Goal: Contribute content: Add original content to the website for others to see

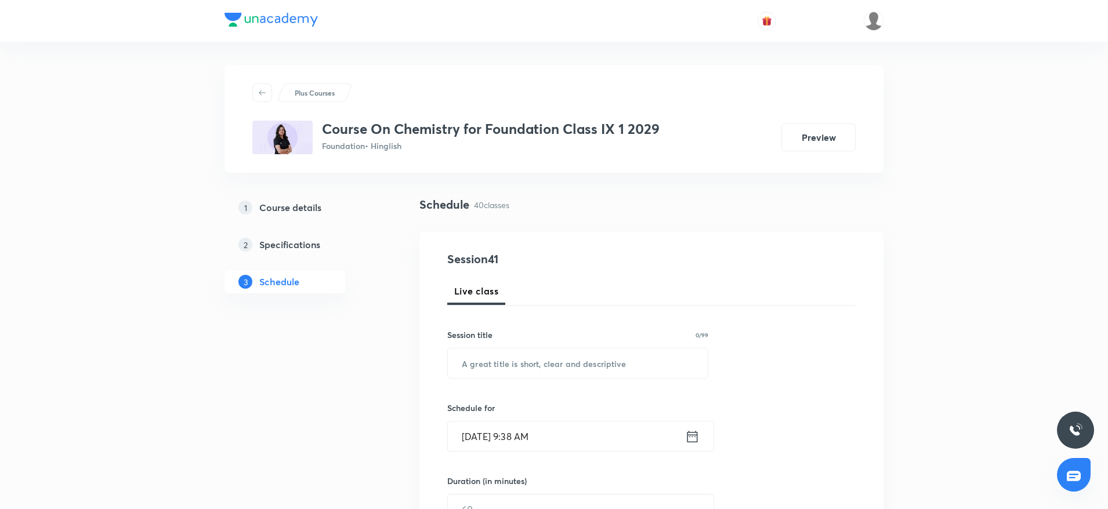
scroll to position [4016, 0]
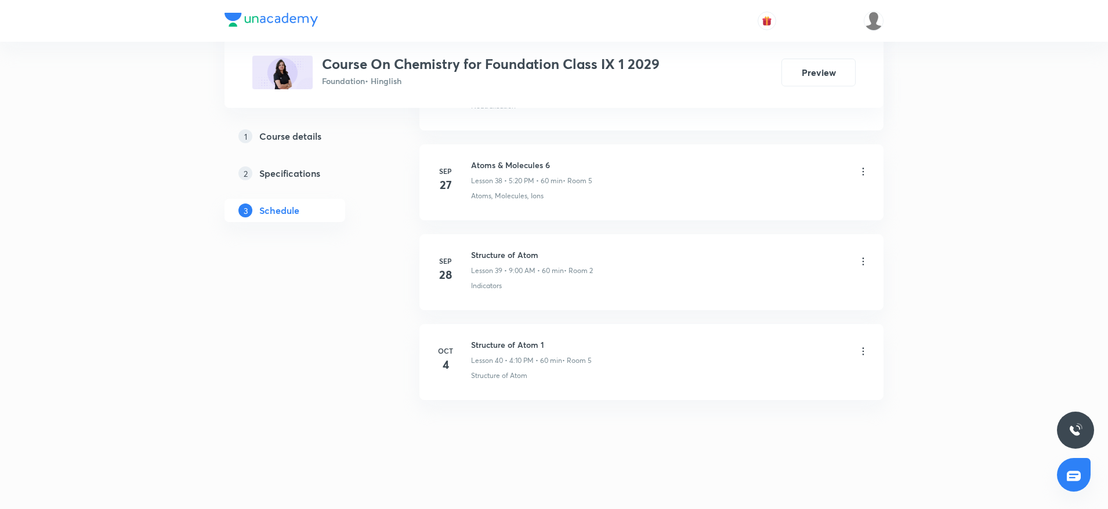
click at [534, 347] on h6 "Structure of Atom 1" at bounding box center [531, 345] width 121 height 12
copy h6 "Structure of Atom 1"
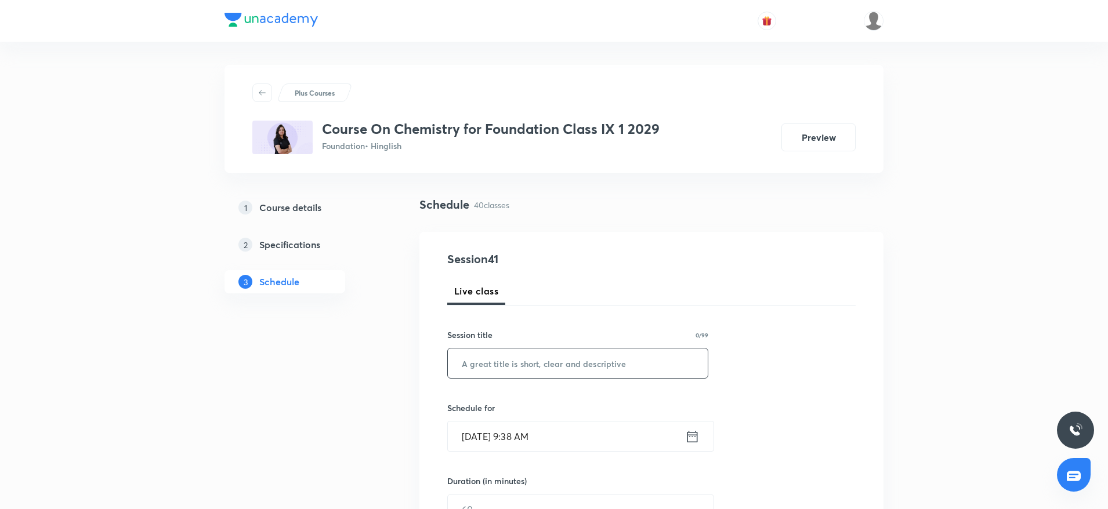
click at [503, 372] on input "text" at bounding box center [578, 364] width 260 height 30
paste input "Structure of Atom 1"
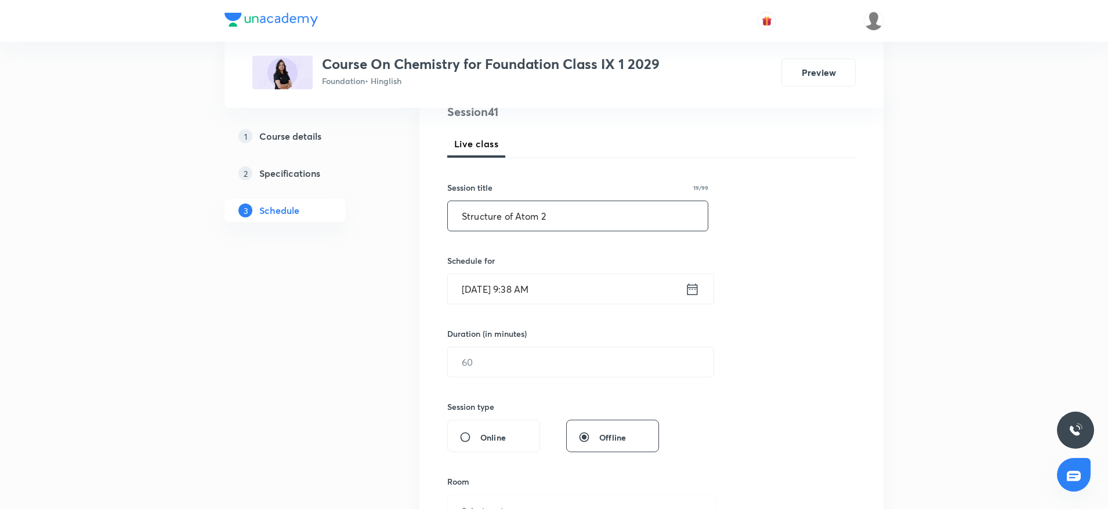
scroll to position [180, 0]
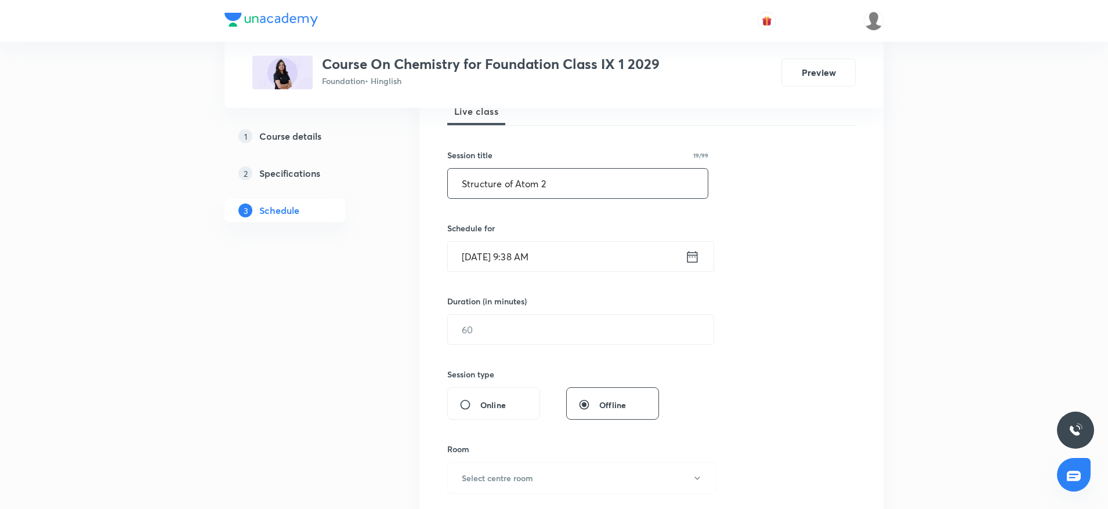
type input "Structure of Atom 2"
click at [584, 248] on input "Oct 5, 2025, 9:38 AM" at bounding box center [566, 257] width 237 height 30
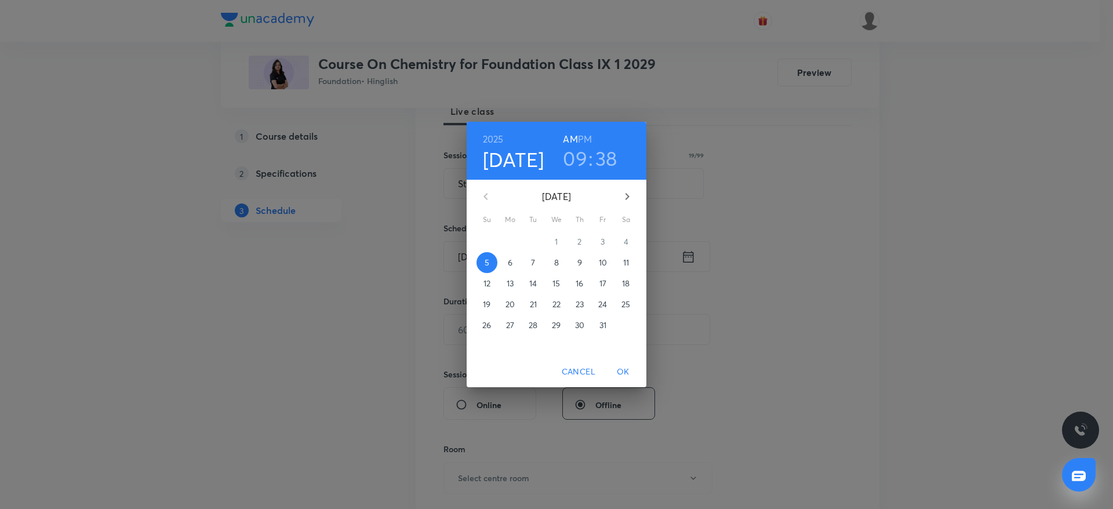
click at [578, 157] on h3 "09" at bounding box center [575, 158] width 24 height 24
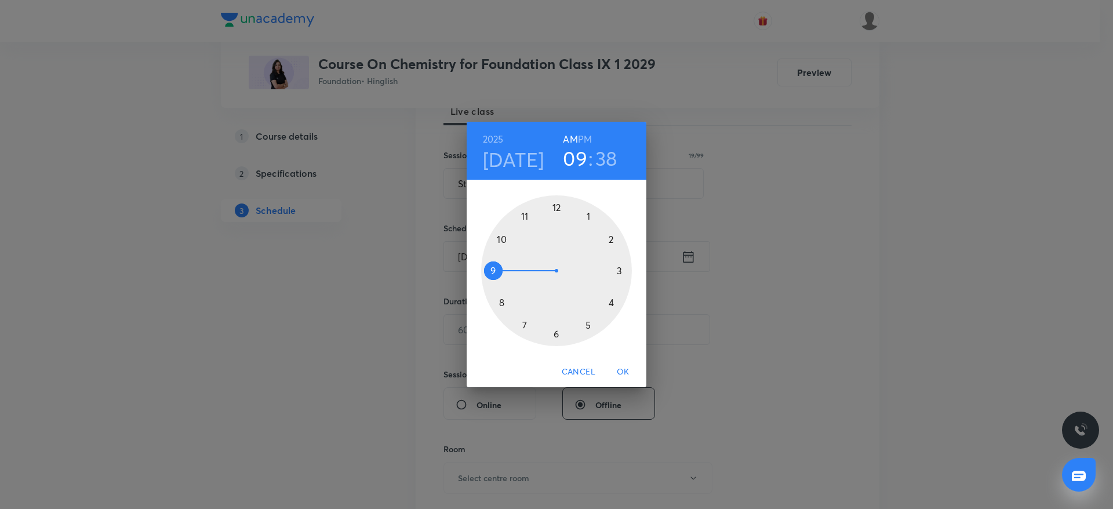
click at [499, 235] on div at bounding box center [556, 270] width 151 height 151
click at [616, 235] on div at bounding box center [556, 270] width 151 height 151
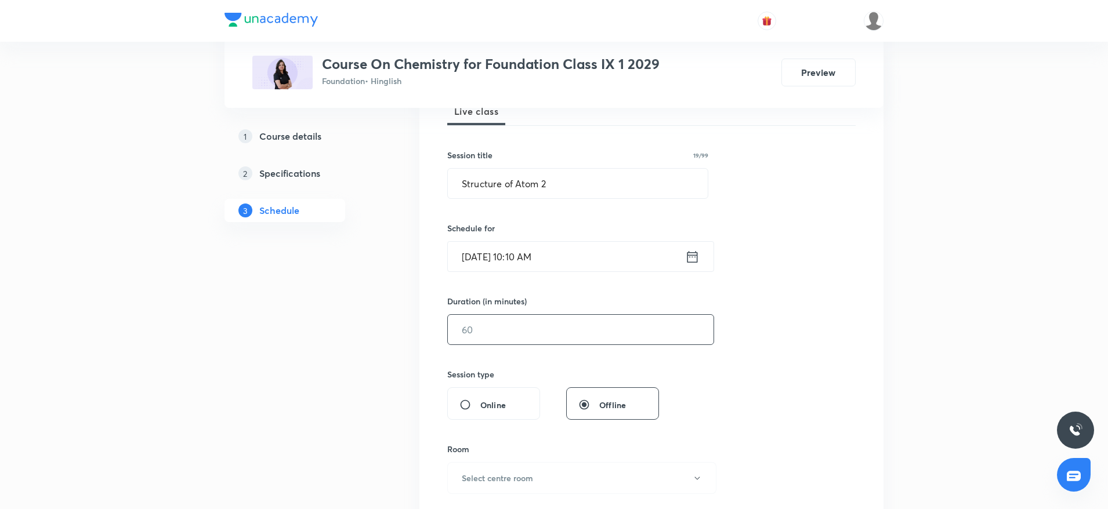
click at [496, 337] on input "text" at bounding box center [581, 330] width 266 height 30
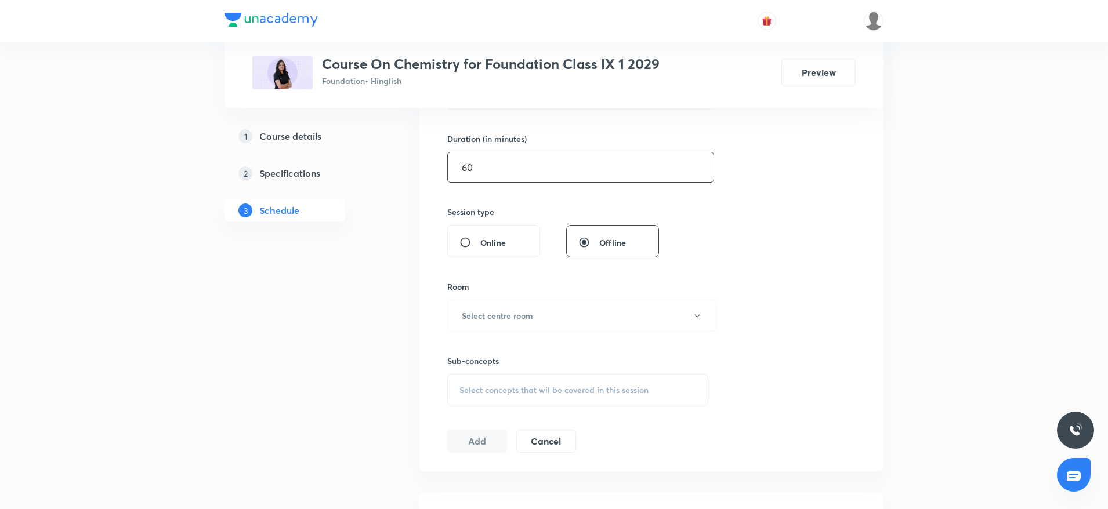
scroll to position [348, 0]
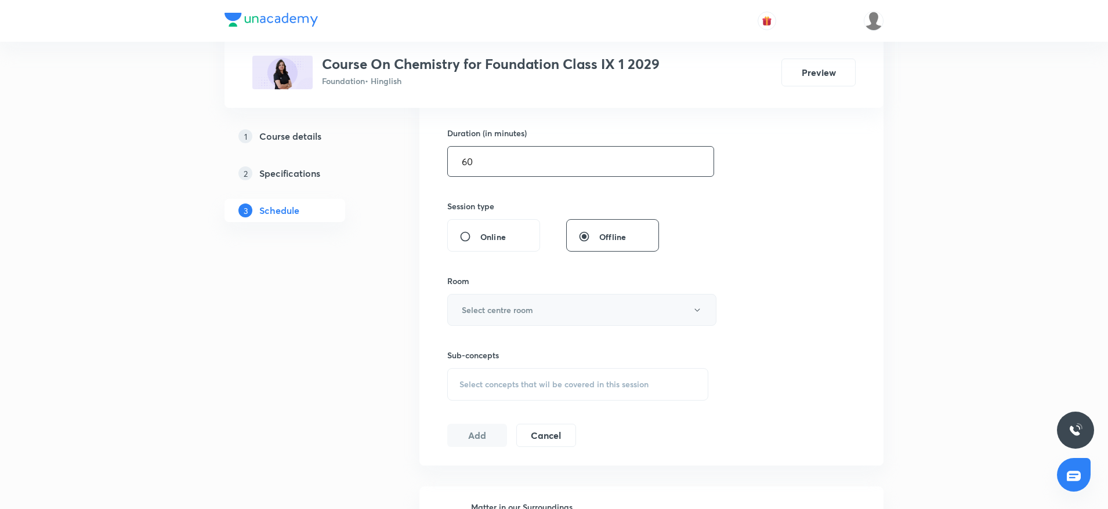
type input "60"
click at [504, 316] on button "Select centre room" at bounding box center [581, 310] width 269 height 32
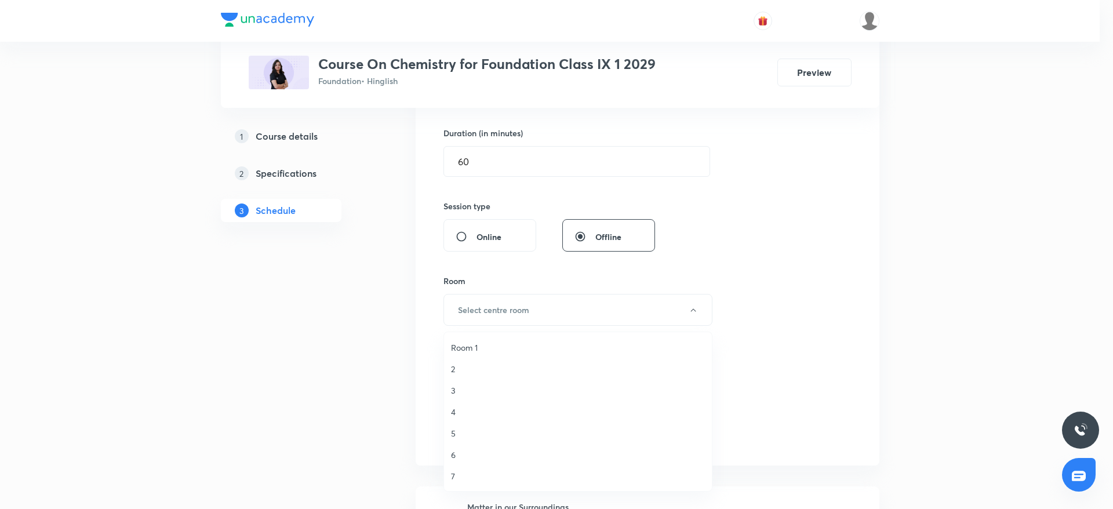
click at [464, 368] on span "2" at bounding box center [578, 369] width 254 height 12
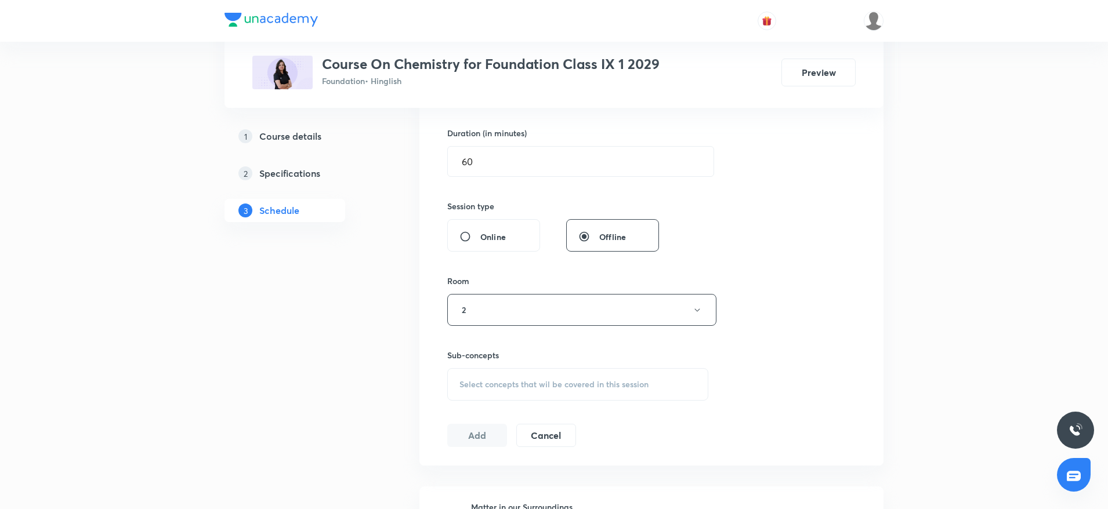
click at [513, 383] on span "Select concepts that wil be covered in this session" at bounding box center [553, 384] width 189 height 9
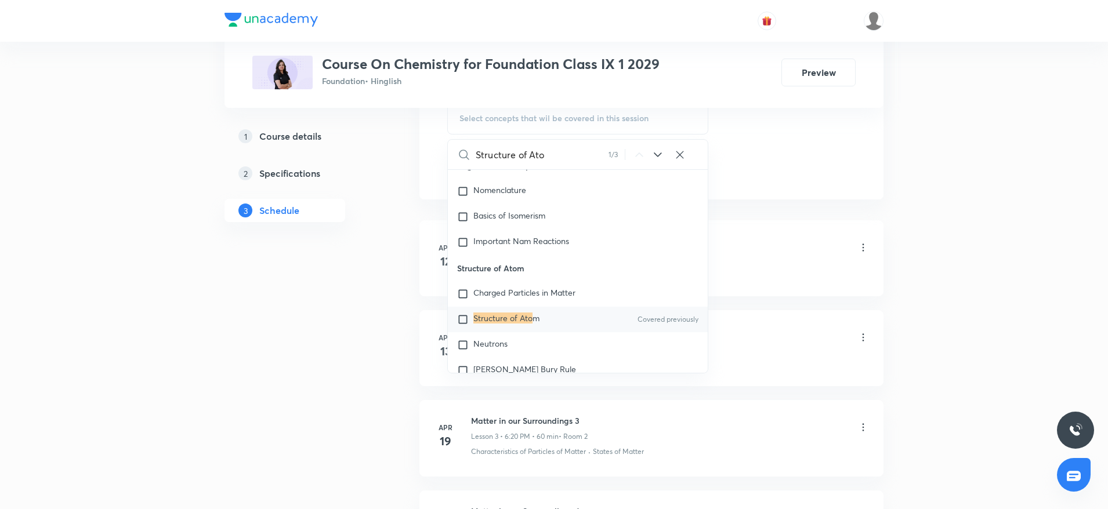
scroll to position [626, 0]
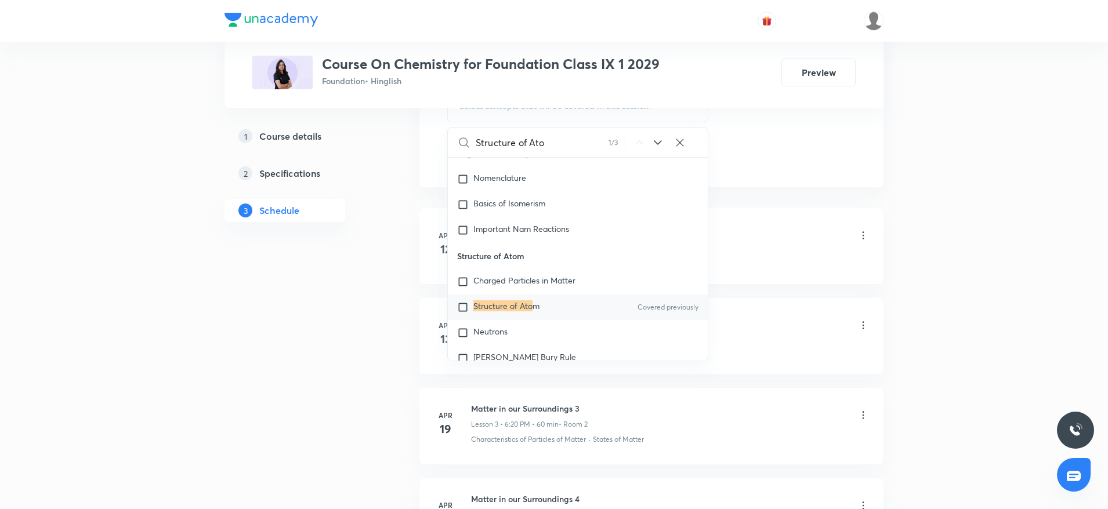
type input "Structure of Ato"
click at [492, 298] on div "Structure of Ato m Covered previously" at bounding box center [578, 308] width 260 height 26
checkbox input "true"
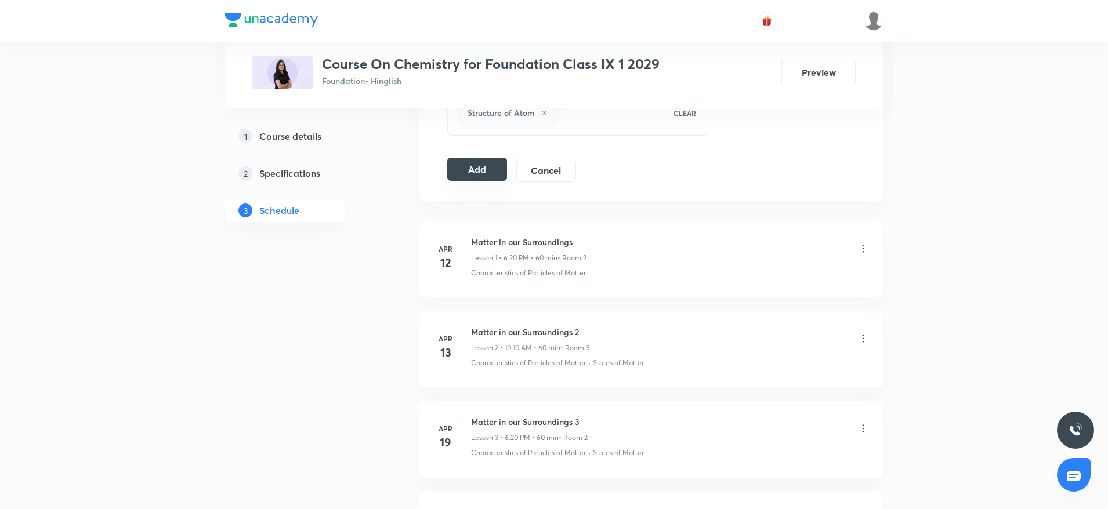
click at [471, 177] on button "Add" at bounding box center [477, 169] width 60 height 23
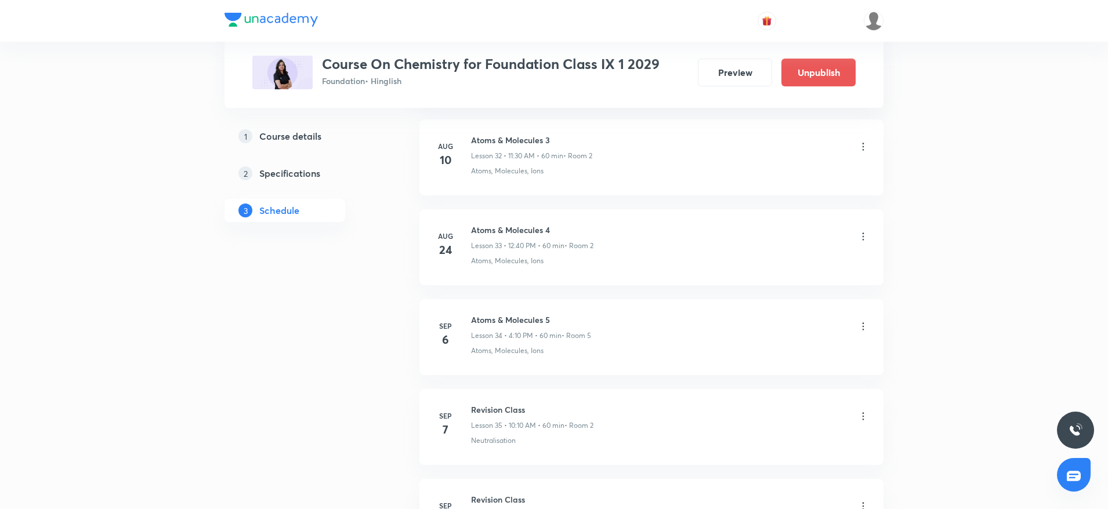
scroll to position [3573, 0]
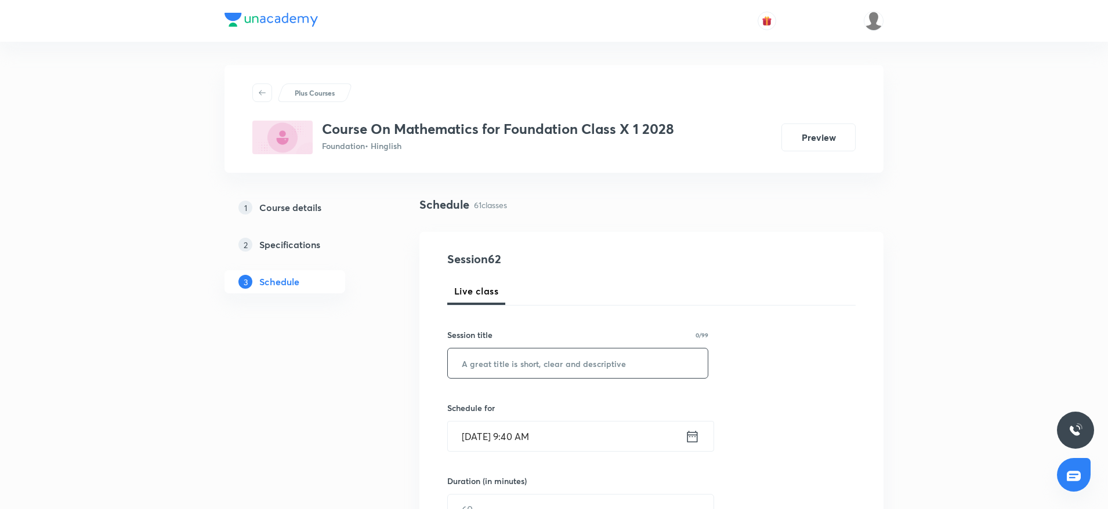
click at [491, 368] on input "text" at bounding box center [578, 364] width 260 height 30
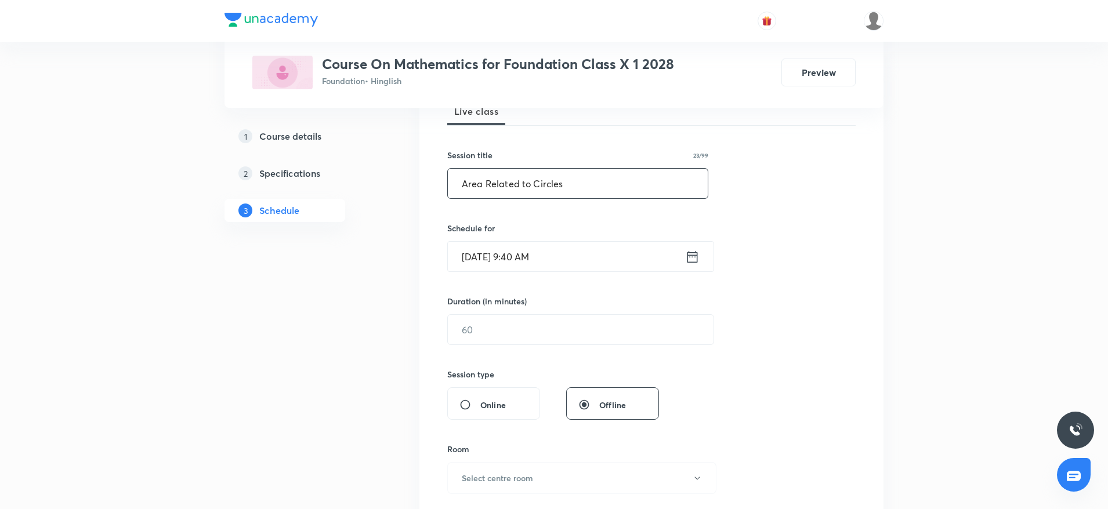
scroll to position [217, 0]
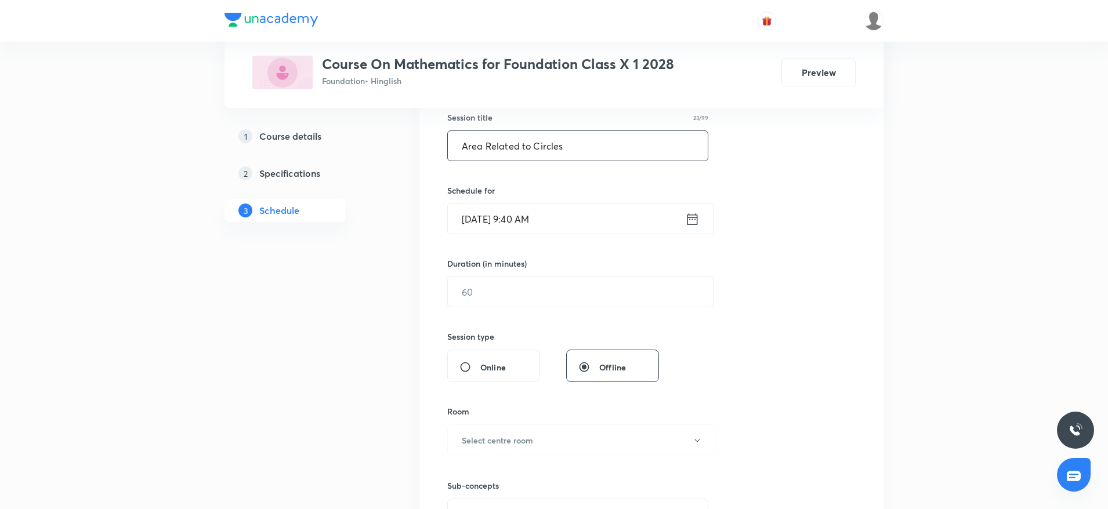
type input "Area Related to Circles"
click at [579, 231] on input "[DATE] 9:40 AM" at bounding box center [566, 219] width 237 height 30
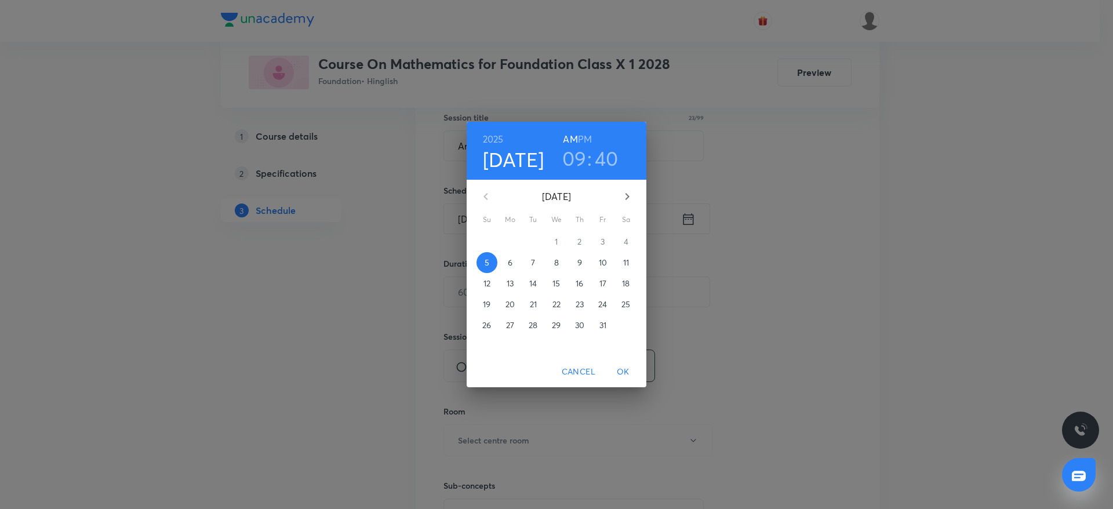
click at [580, 158] on h3 "09" at bounding box center [574, 158] width 24 height 24
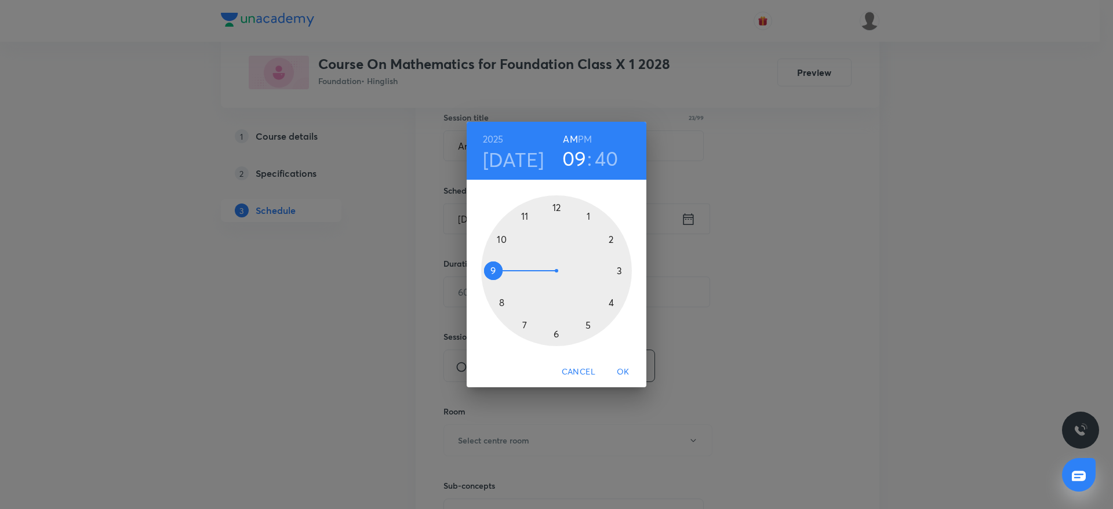
click at [504, 241] on div at bounding box center [556, 270] width 151 height 151
click at [616, 234] on div at bounding box center [556, 270] width 151 height 151
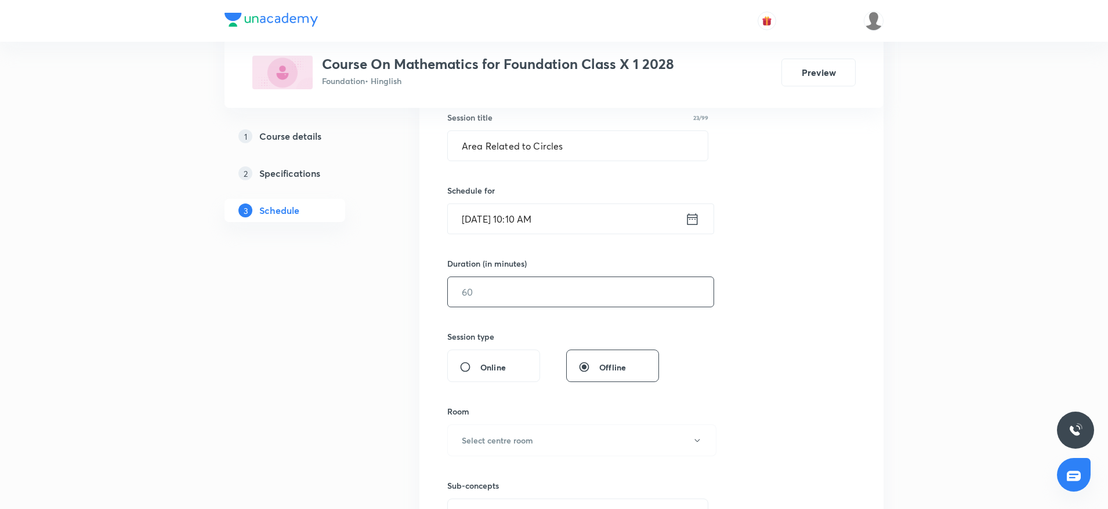
click at [486, 292] on input "text" at bounding box center [581, 292] width 266 height 30
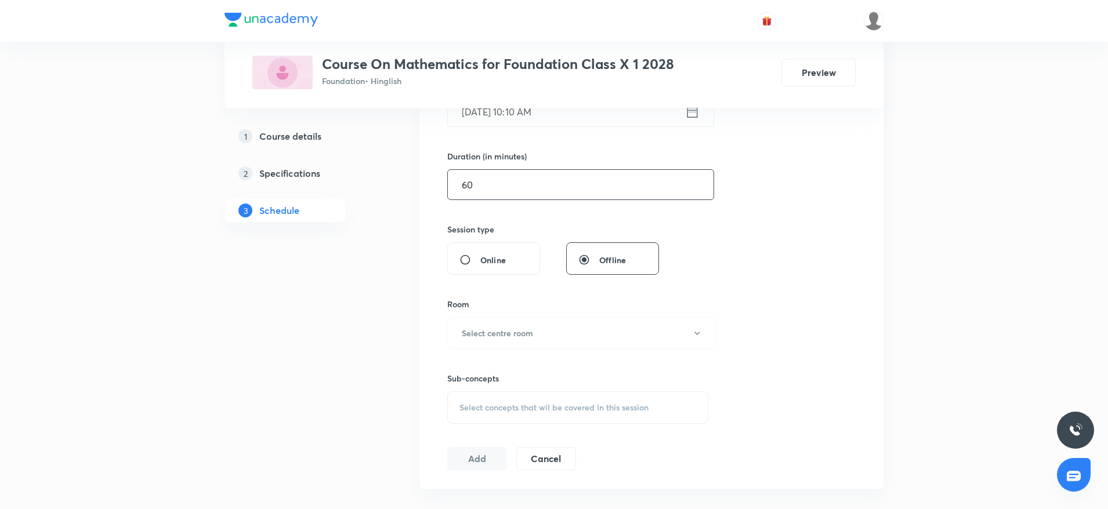
scroll to position [331, 0]
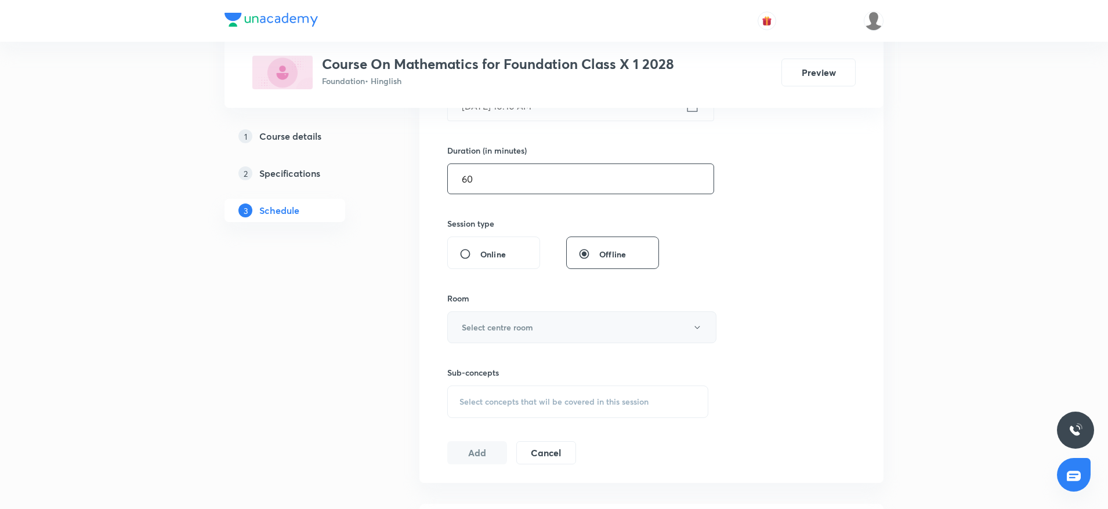
type input "60"
click at [463, 321] on h6 "Select centre room" at bounding box center [497, 327] width 71 height 12
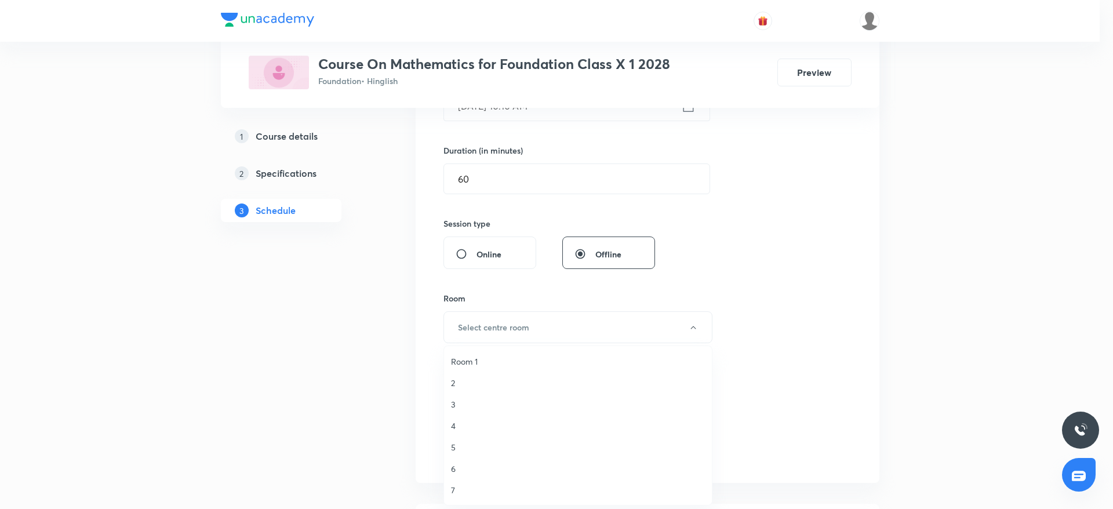
click at [460, 448] on span "5" at bounding box center [578, 447] width 254 height 12
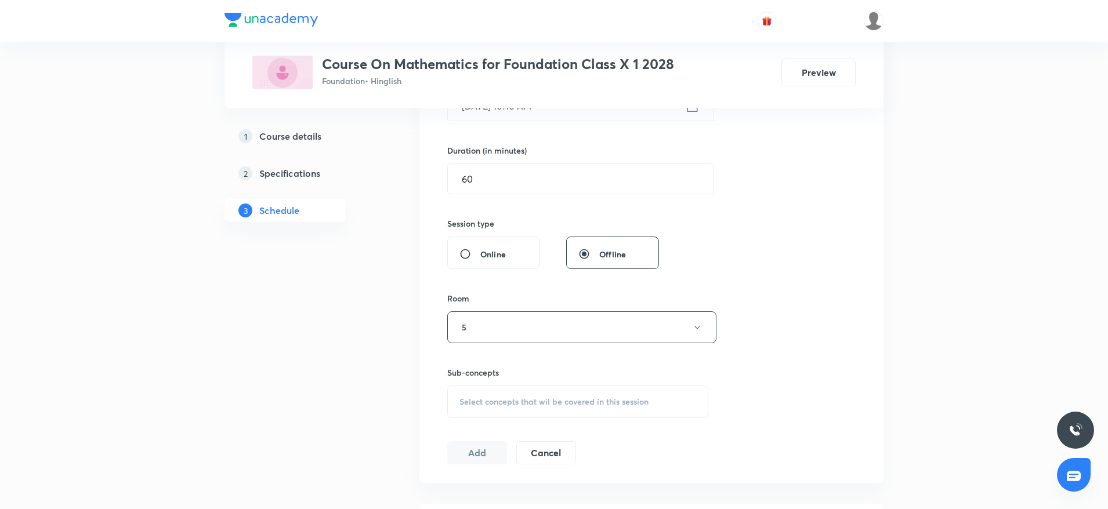
click at [486, 412] on div "Select concepts that wil be covered in this session" at bounding box center [577, 402] width 261 height 32
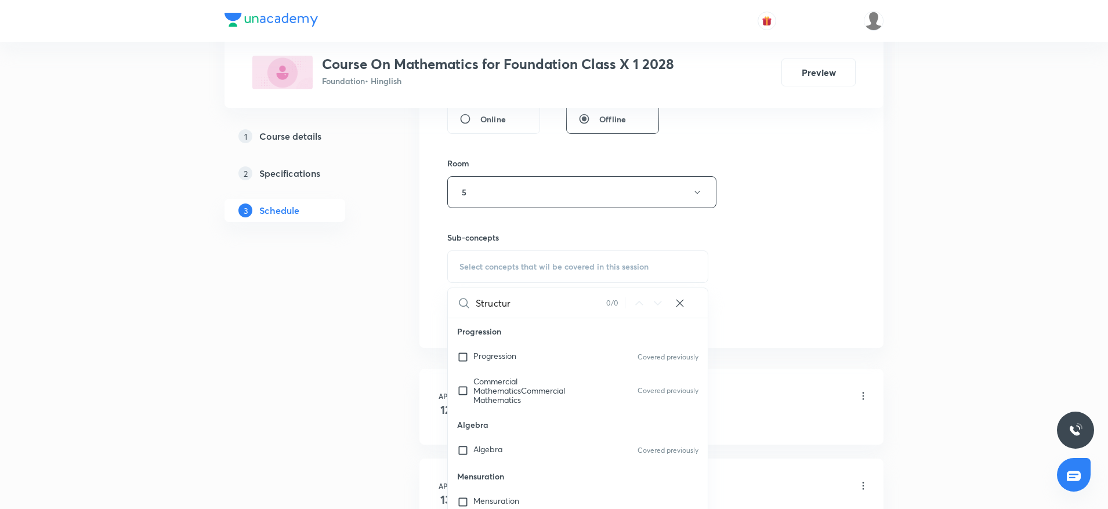
scroll to position [626, 0]
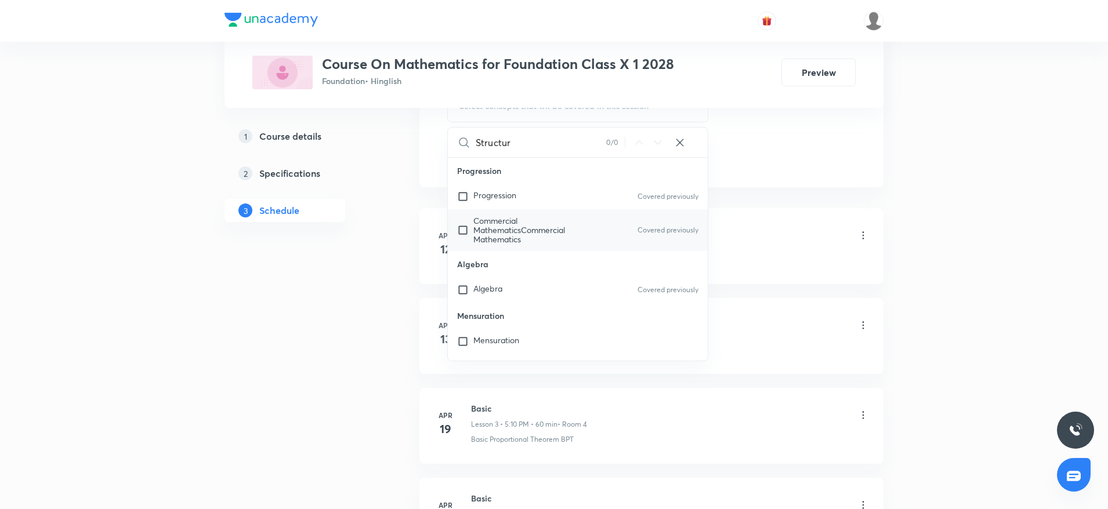
type input "Structur"
click at [565, 224] on span "Commercial MathematicsCommercial Mathematics" at bounding box center [519, 230] width 92 height 30
checkbox input "true"
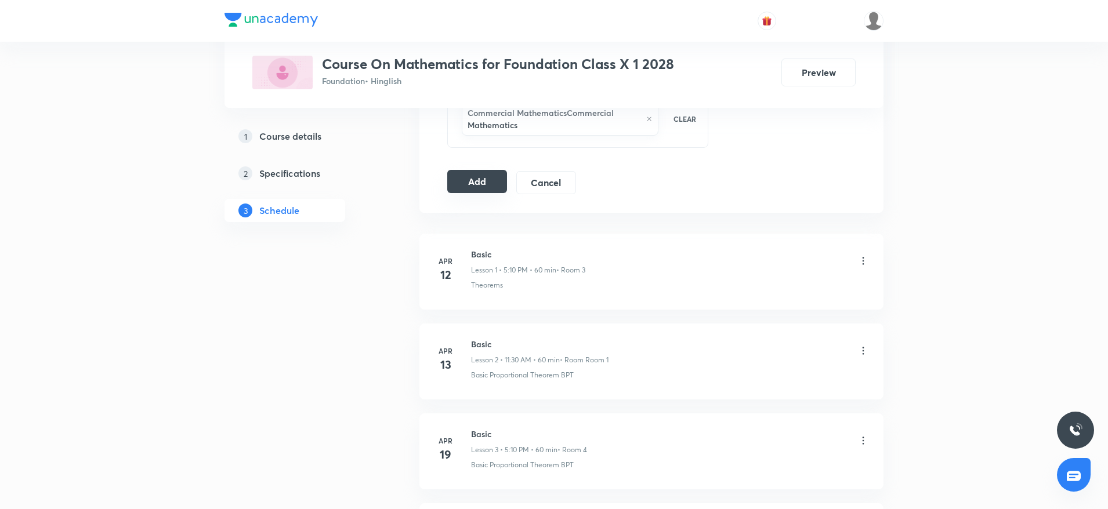
click at [463, 182] on button "Add" at bounding box center [477, 181] width 60 height 23
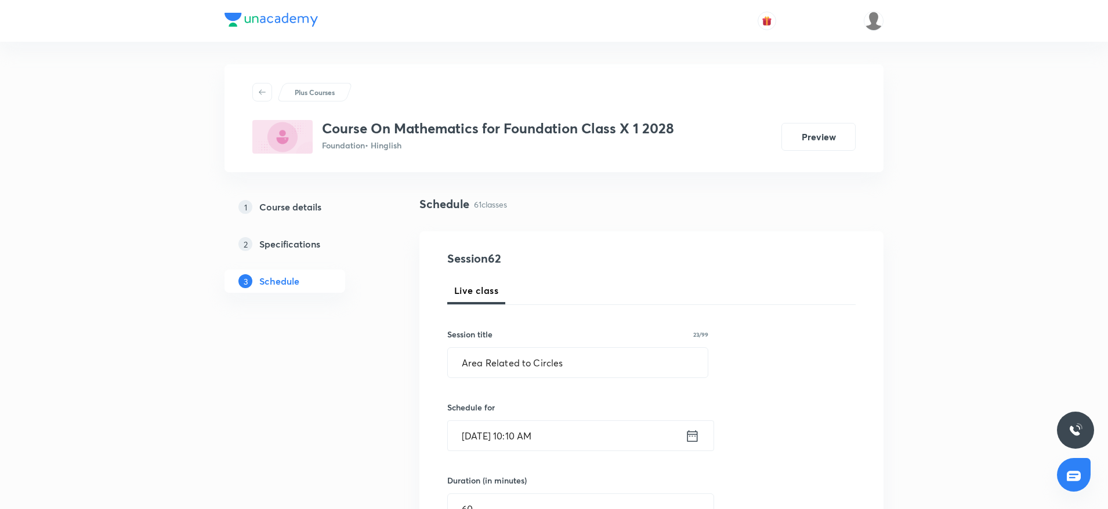
scroll to position [0, 0]
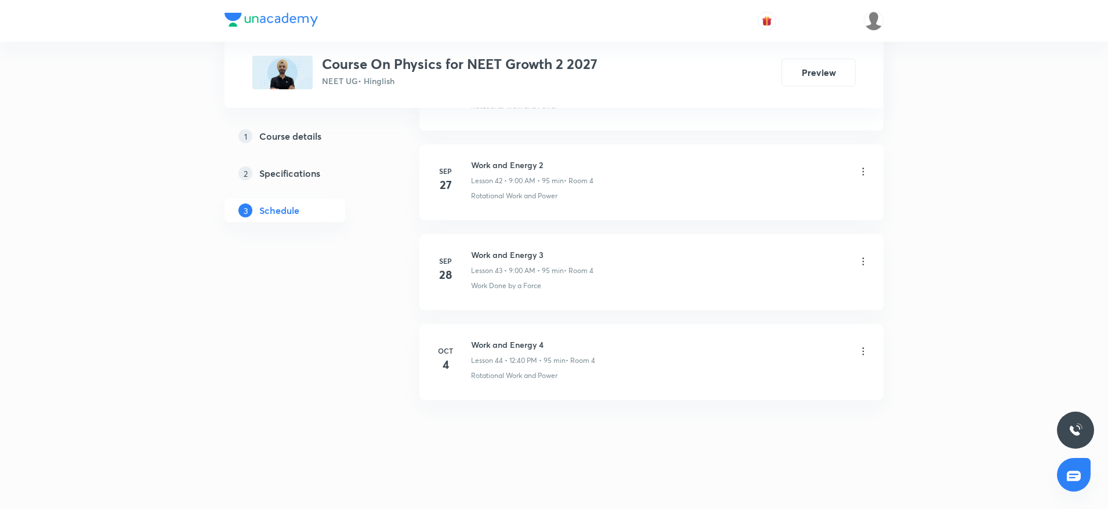
click at [496, 346] on h6 "Work and Energy 4" at bounding box center [533, 345] width 124 height 12
copy h6 "Work and Energy 4"
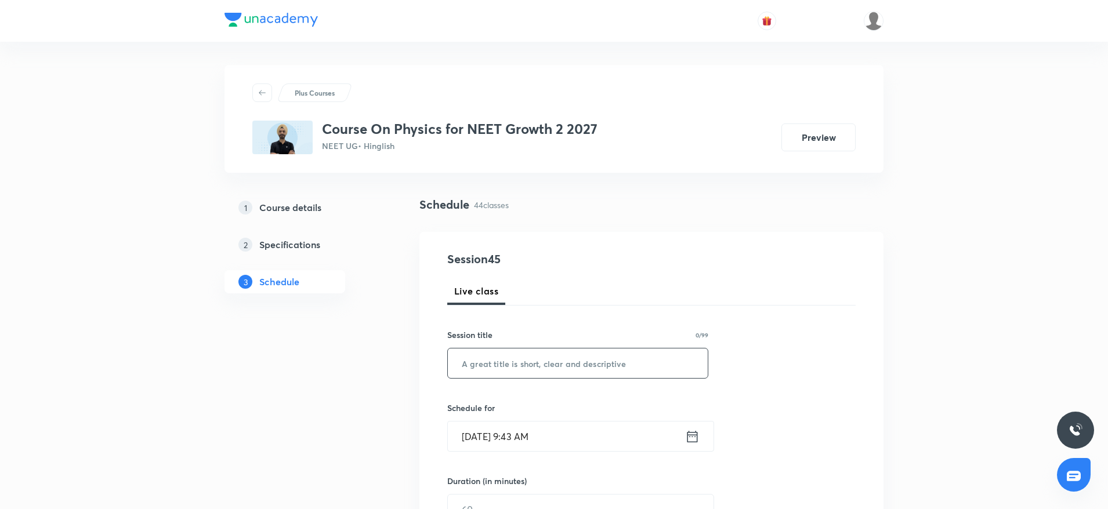
click at [519, 360] on input "text" at bounding box center [578, 364] width 260 height 30
paste input "Work and Energy 4"
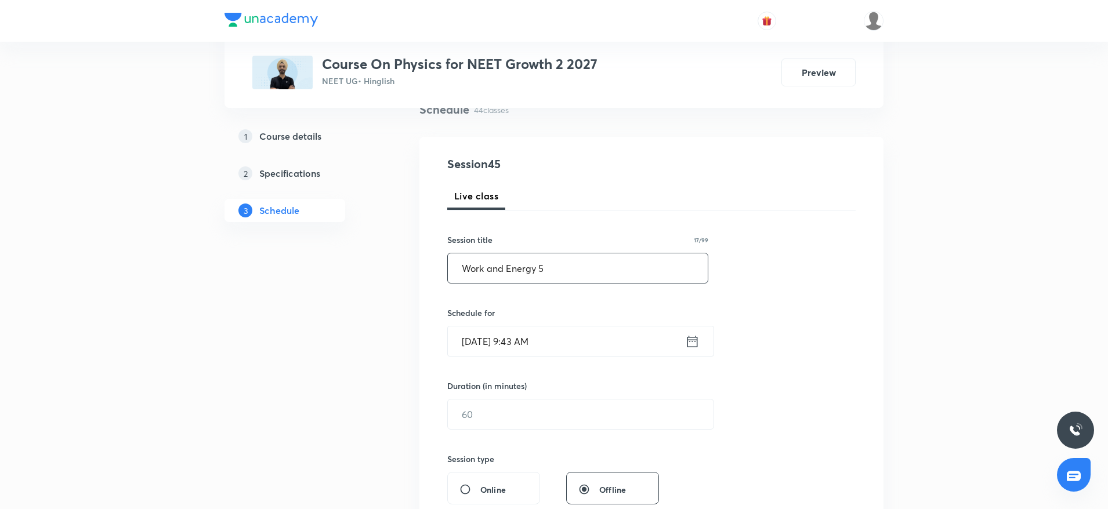
scroll to position [133, 0]
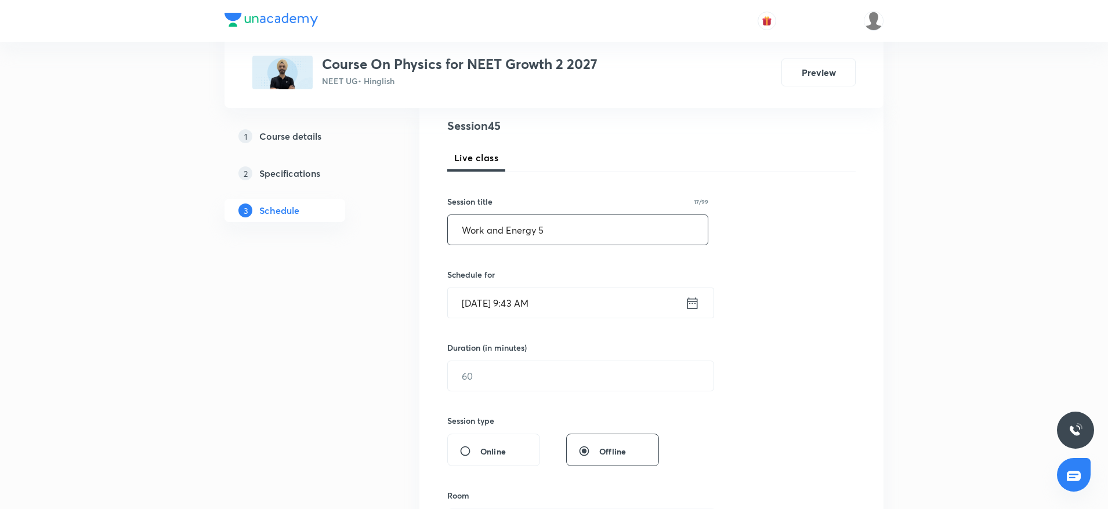
type input "Work and Energy 5"
click at [585, 310] on input "Oct 5, 2025, 9:43 AM" at bounding box center [566, 303] width 237 height 30
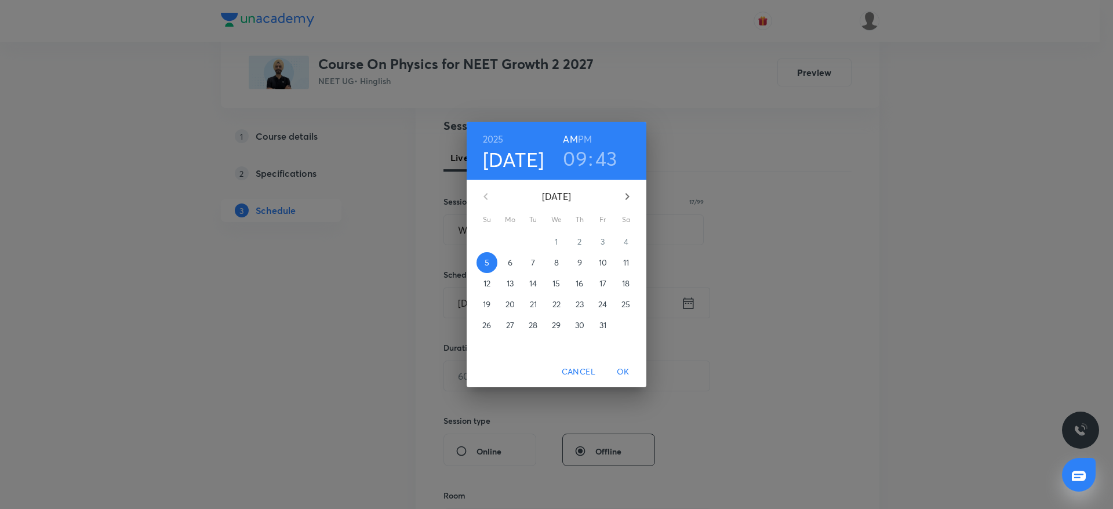
click at [574, 167] on h3 "09" at bounding box center [575, 158] width 24 height 24
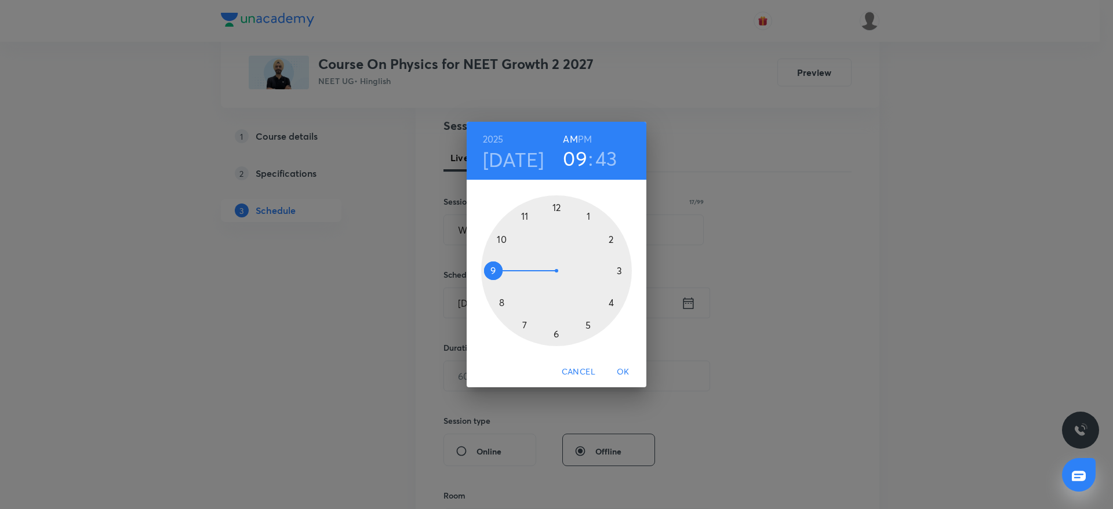
click at [502, 239] on div at bounding box center [556, 270] width 151 height 151
drag, startPoint x: 493, startPoint y: 279, endPoint x: 492, endPoint y: 271, distance: 7.6
click at [492, 271] on div at bounding box center [556, 270] width 151 height 151
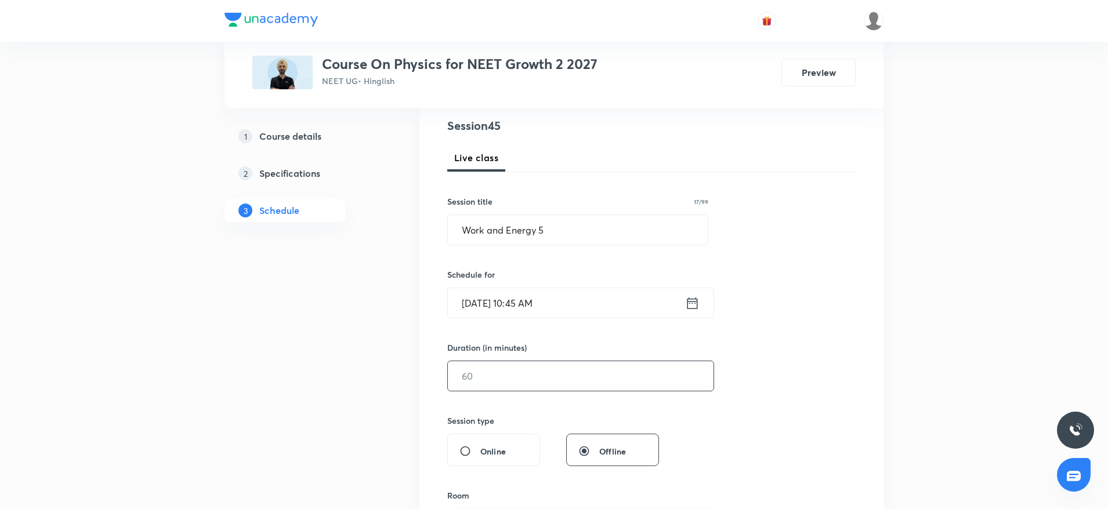
click at [509, 382] on input "text" at bounding box center [581, 376] width 266 height 30
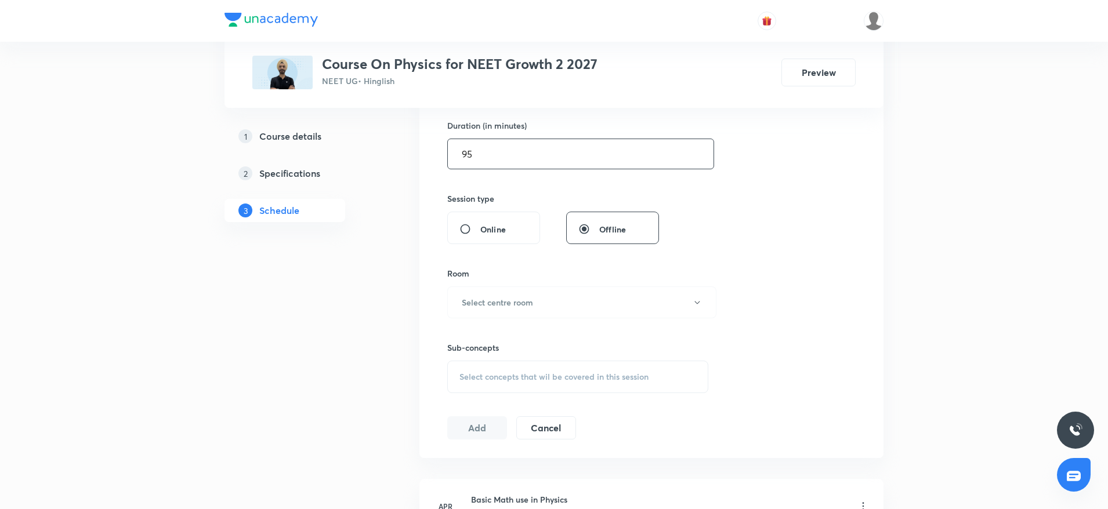
scroll to position [365, 0]
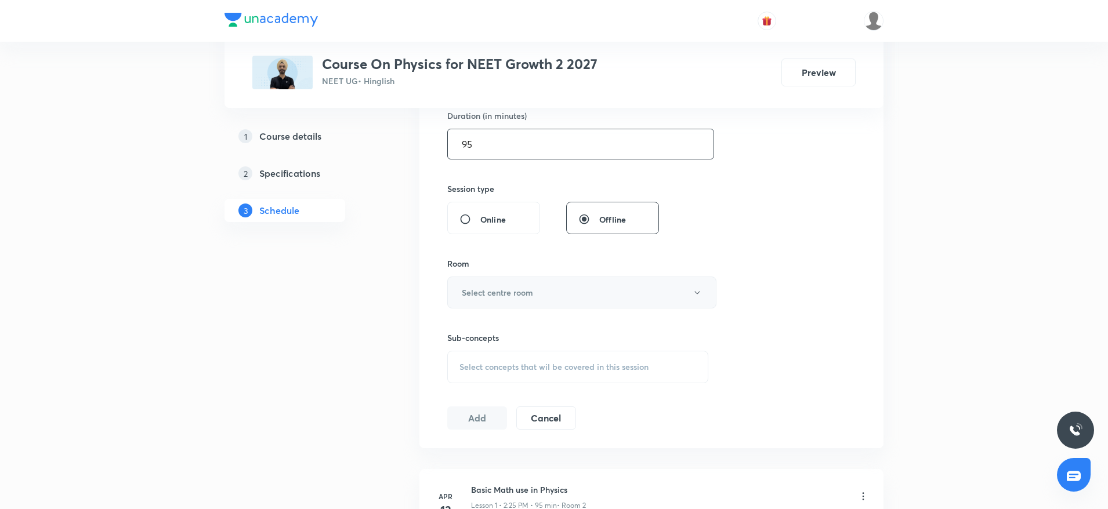
type input "95"
click at [540, 287] on button "Select centre room" at bounding box center [581, 293] width 269 height 32
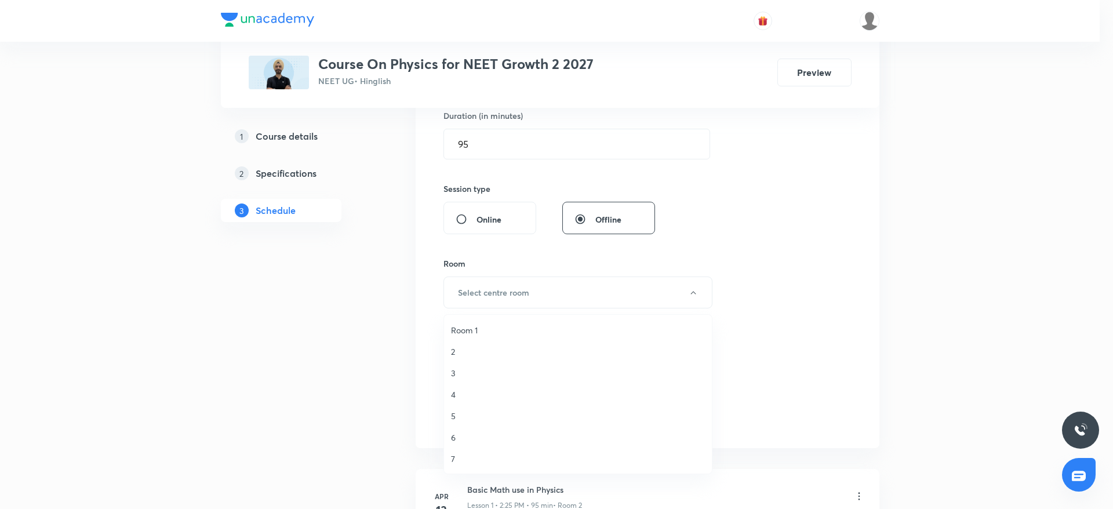
click at [457, 397] on span "4" at bounding box center [578, 395] width 254 height 12
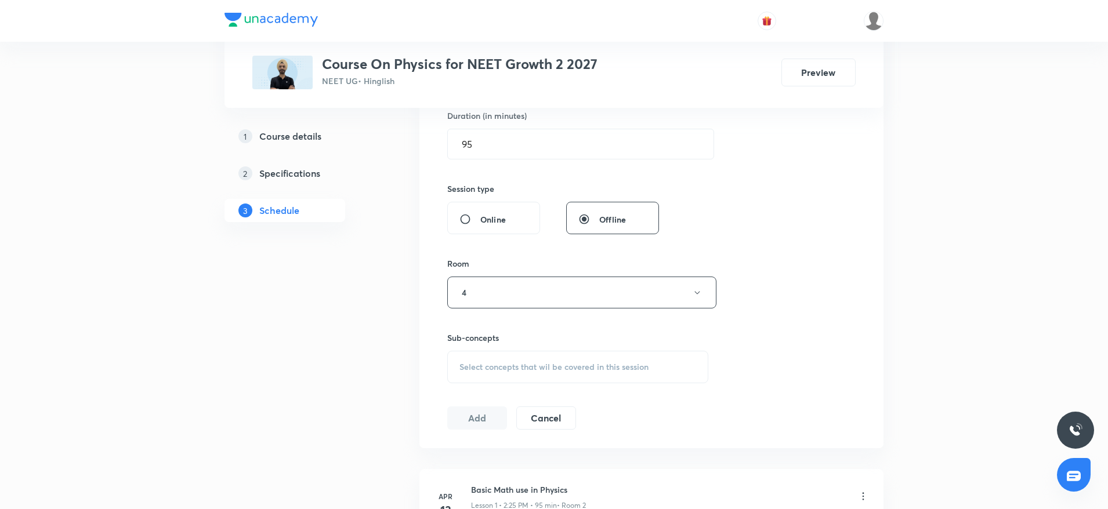
click at [493, 362] on span "Select concepts that wil be covered in this session" at bounding box center [553, 366] width 189 height 9
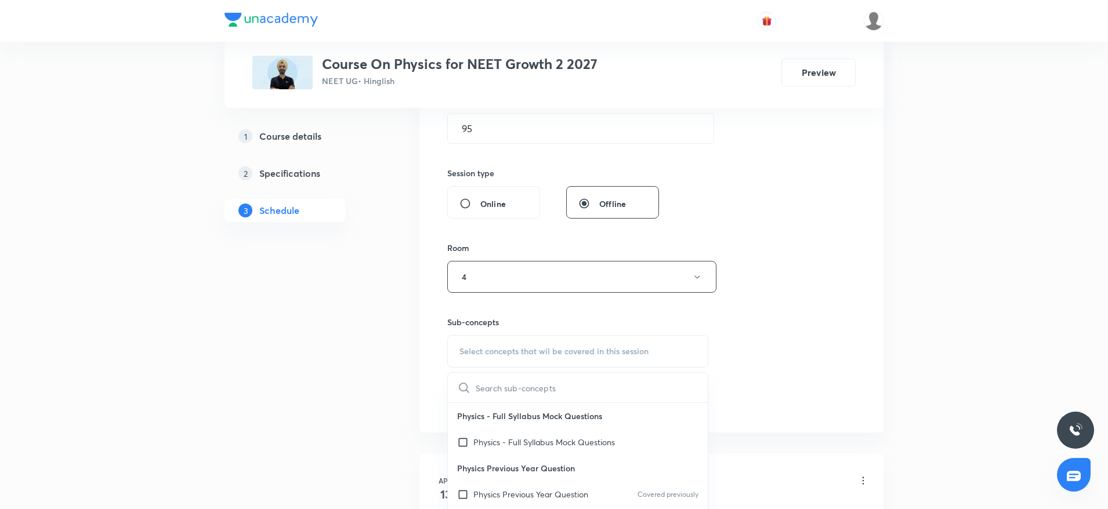
scroll to position [467, 0]
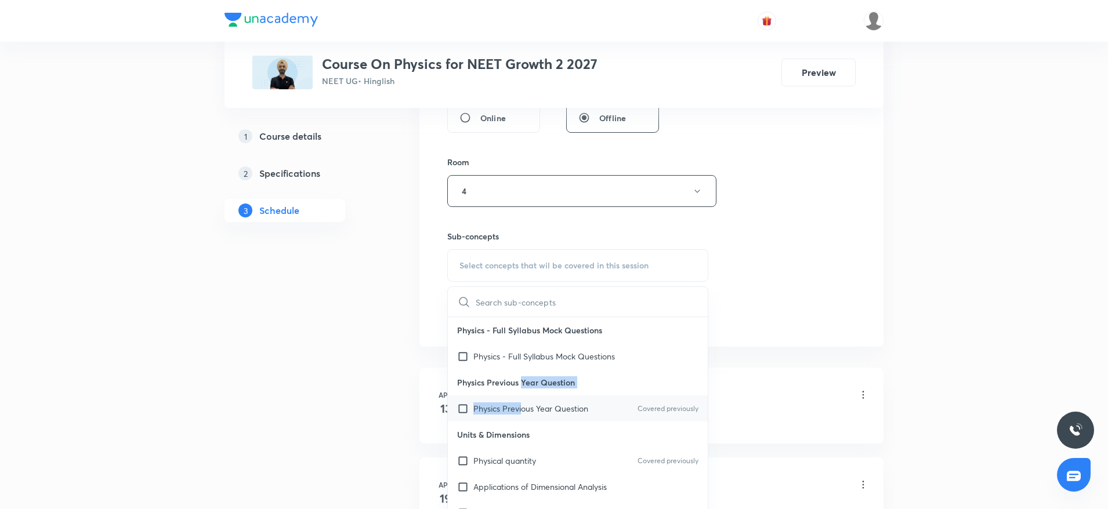
drag, startPoint x: 522, startPoint y: 394, endPoint x: 521, endPoint y: 404, distance: 9.4
click at [521, 404] on div "Physics Previous Year Question Physics Previous Year Question Covered previously" at bounding box center [578, 395] width 260 height 52
click at [521, 404] on p "Physics Previous Year Question" at bounding box center [530, 408] width 115 height 12
checkbox input "true"
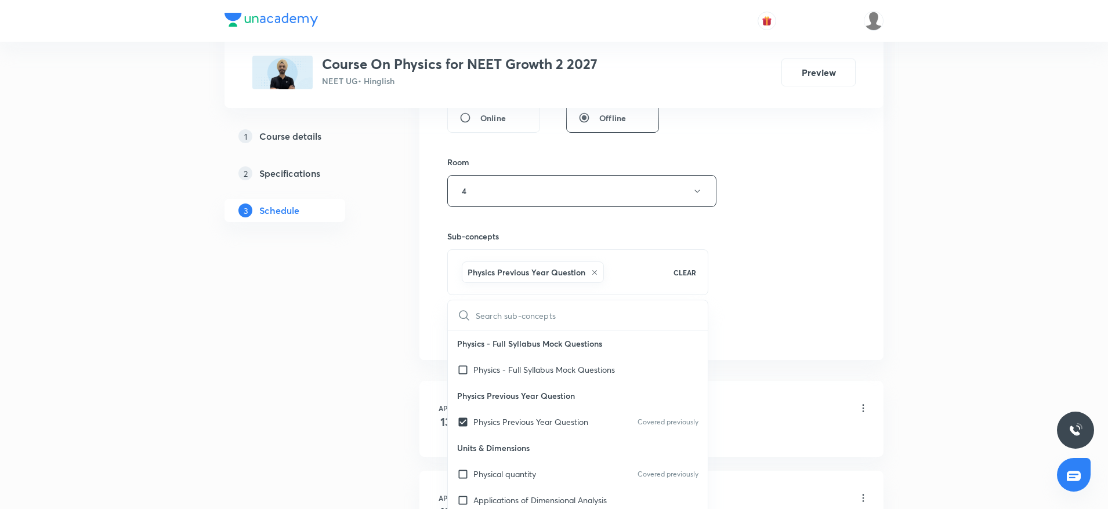
click at [757, 249] on div "Session 45 Live class Session title 17/99 Work and Energy 5 ​ Schedule for Oct …" at bounding box center [651, 63] width 408 height 558
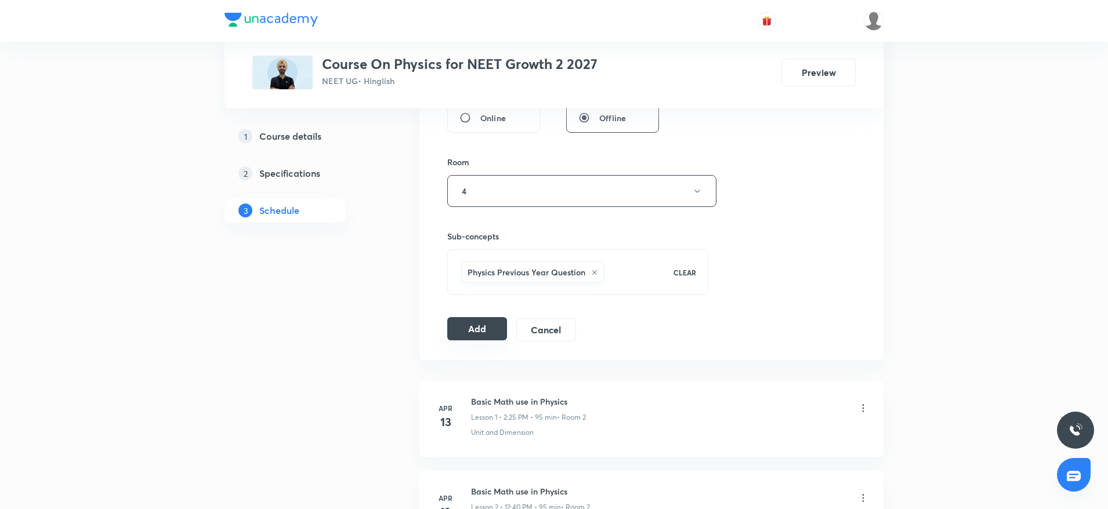
click at [462, 325] on button "Add" at bounding box center [477, 328] width 60 height 23
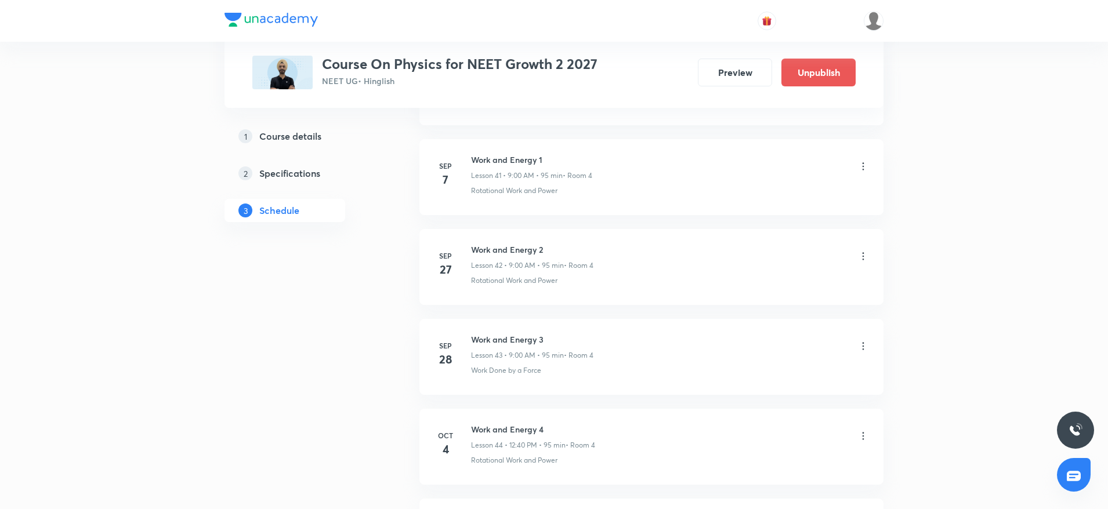
scroll to position [3933, 0]
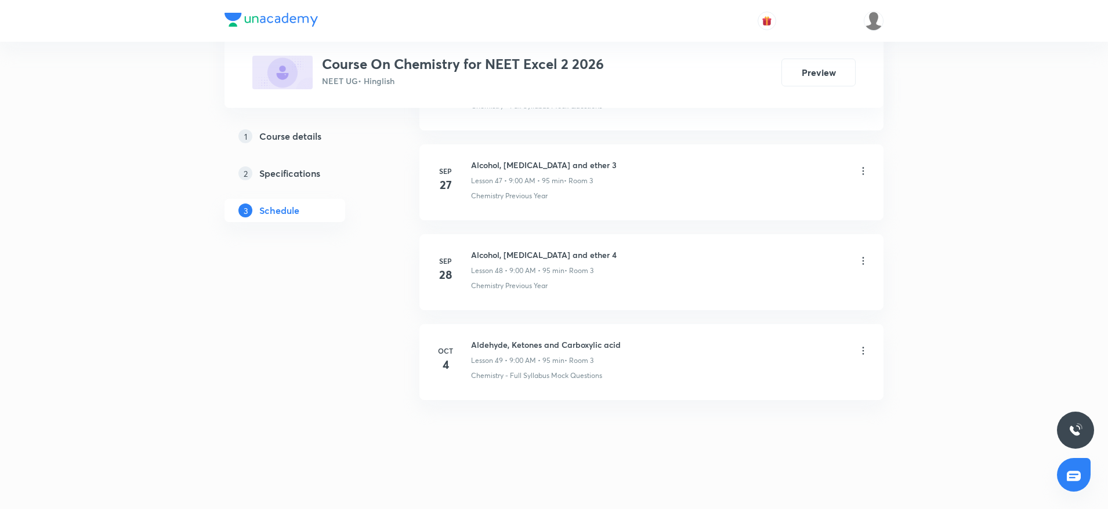
click at [511, 340] on h6 "Aldehyde, Ketones and Carboxylic acid" at bounding box center [546, 345] width 150 height 12
copy h6 "Aldehyde, Ketones and Carboxylic acid"
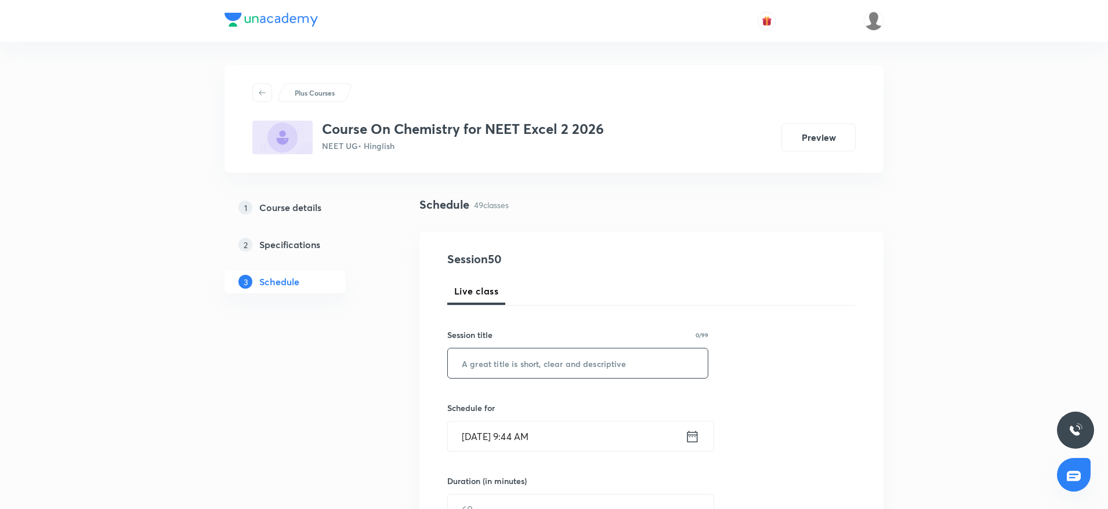
click at [509, 354] on input "text" at bounding box center [578, 364] width 260 height 30
paste input "Aldehyde, Ketones and Carboxylic acid"
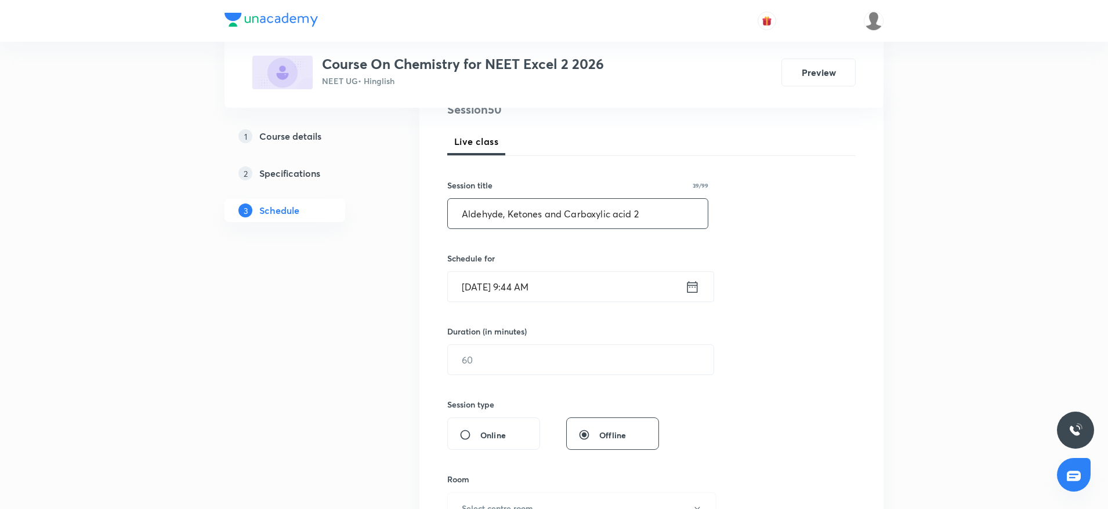
scroll to position [183, 0]
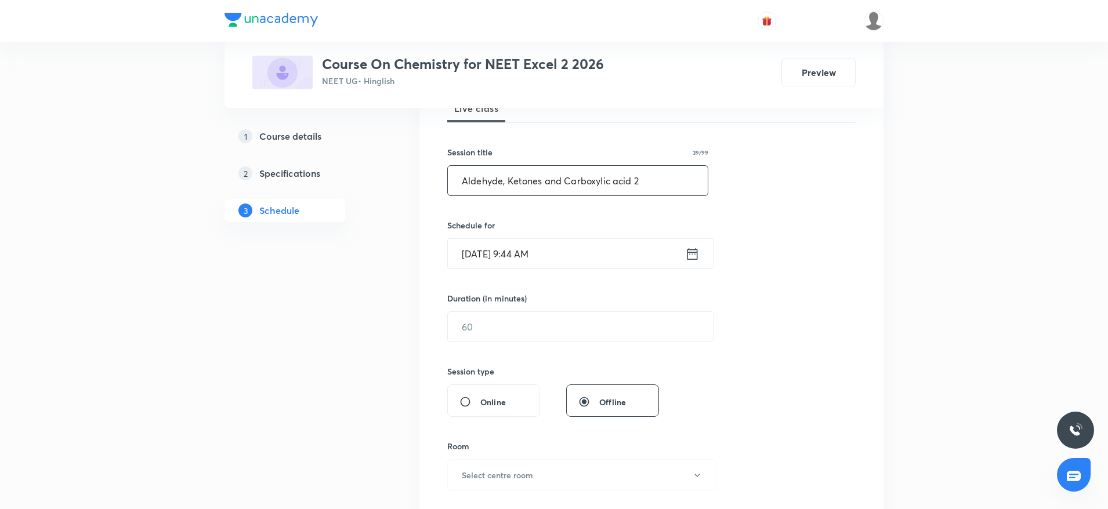
type input "Aldehyde, Ketones and Carboxylic acid 2"
click at [579, 256] on input "Oct 5, 2025, 9:44 AM" at bounding box center [566, 254] width 237 height 30
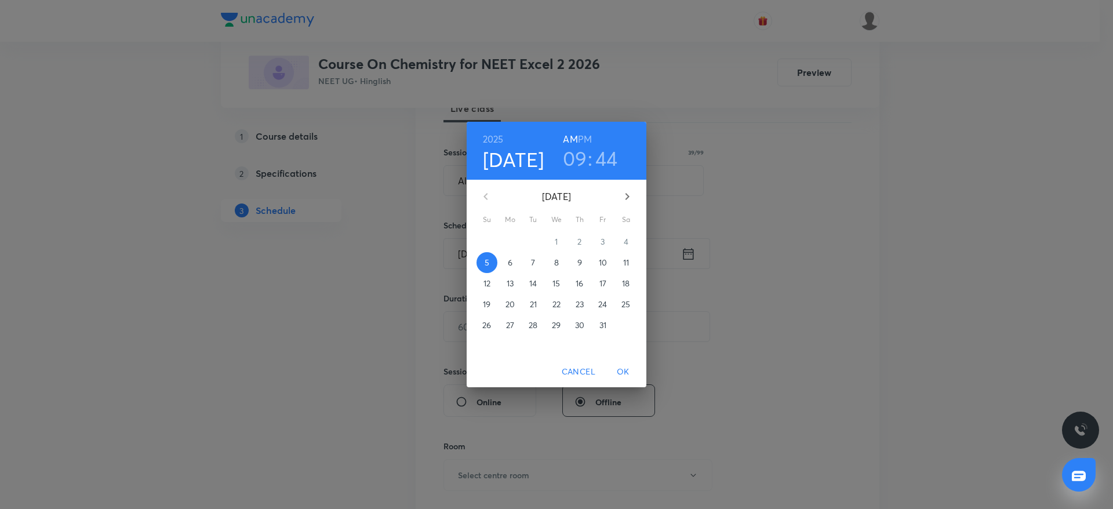
click at [578, 160] on h3 "09" at bounding box center [575, 158] width 24 height 24
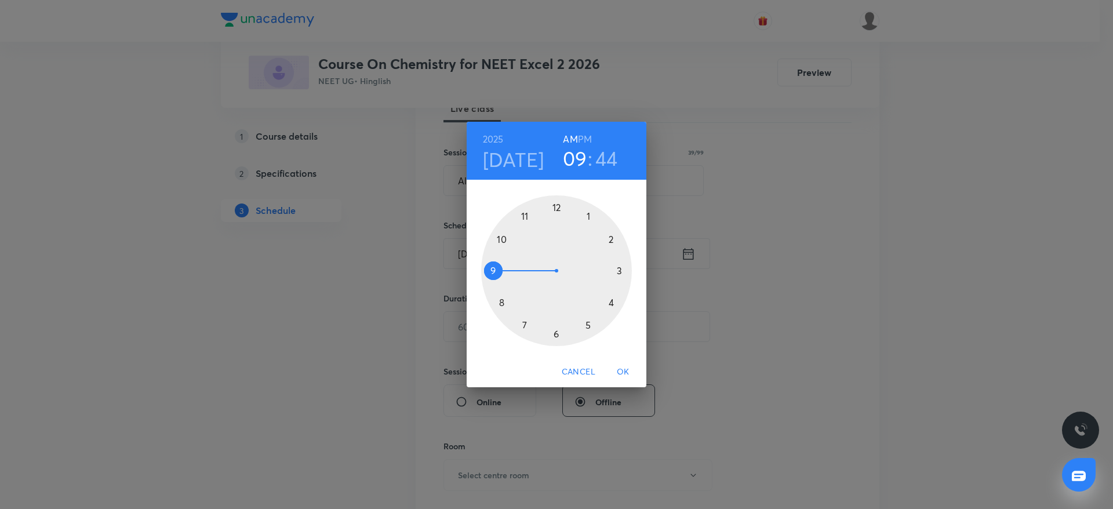
click at [503, 236] on div at bounding box center [556, 270] width 151 height 151
drag, startPoint x: 490, startPoint y: 276, endPoint x: 490, endPoint y: 266, distance: 9.9
click at [490, 266] on div at bounding box center [556, 270] width 151 height 151
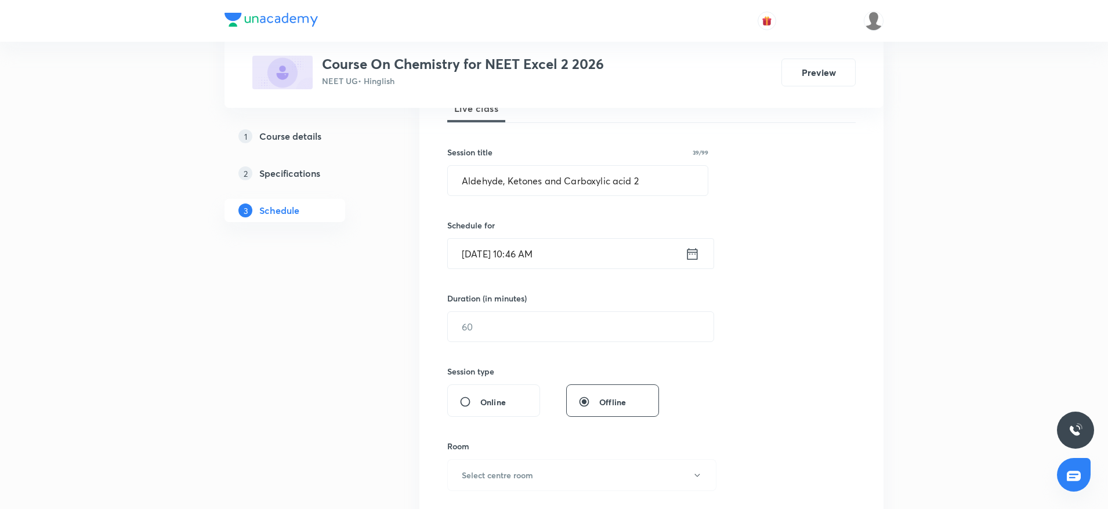
click at [576, 251] on input "Oct 5, 2025, 10:46 AM" at bounding box center [566, 254] width 237 height 30
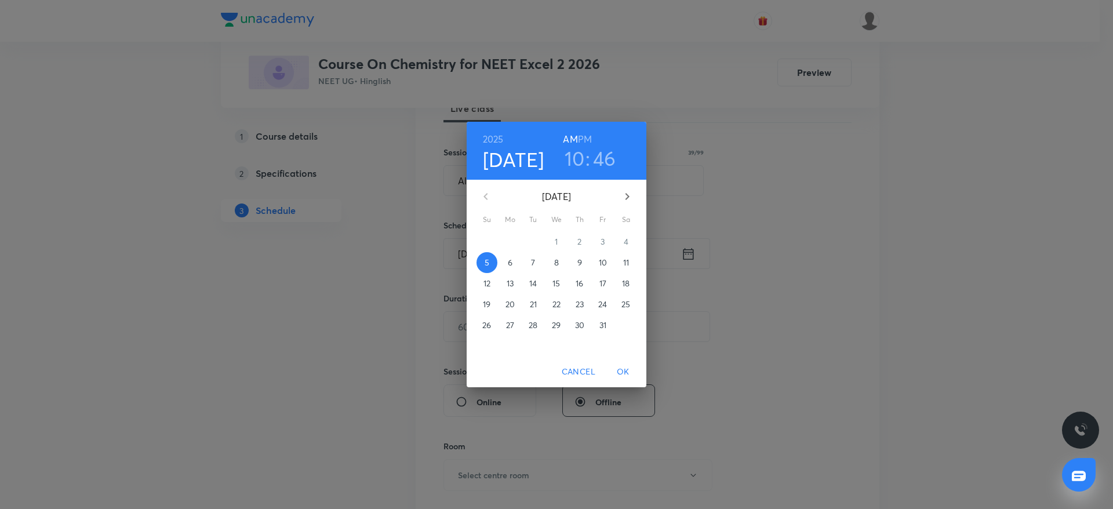
click at [617, 164] on div "10 : 46" at bounding box center [590, 158] width 81 height 24
click at [610, 159] on h3 "46" at bounding box center [604, 158] width 23 height 24
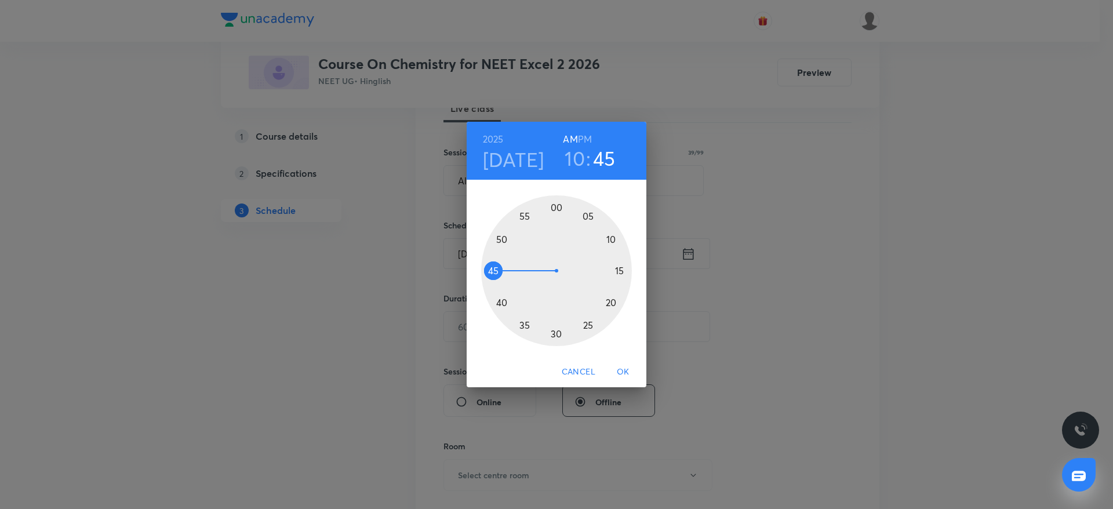
drag, startPoint x: 496, startPoint y: 264, endPoint x: 495, endPoint y: 271, distance: 7.0
click at [495, 271] on div at bounding box center [556, 270] width 151 height 151
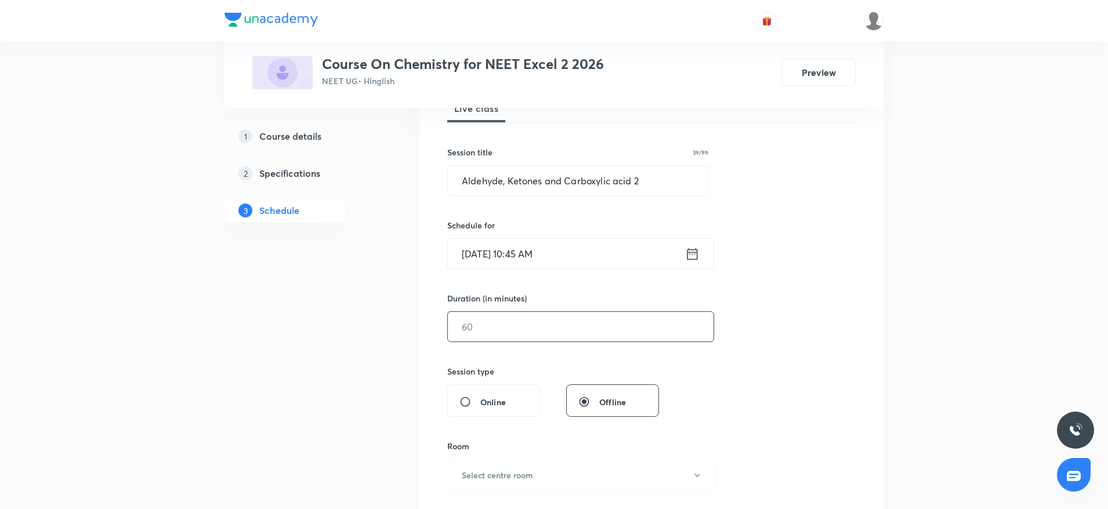
click at [489, 332] on input "text" at bounding box center [581, 327] width 266 height 30
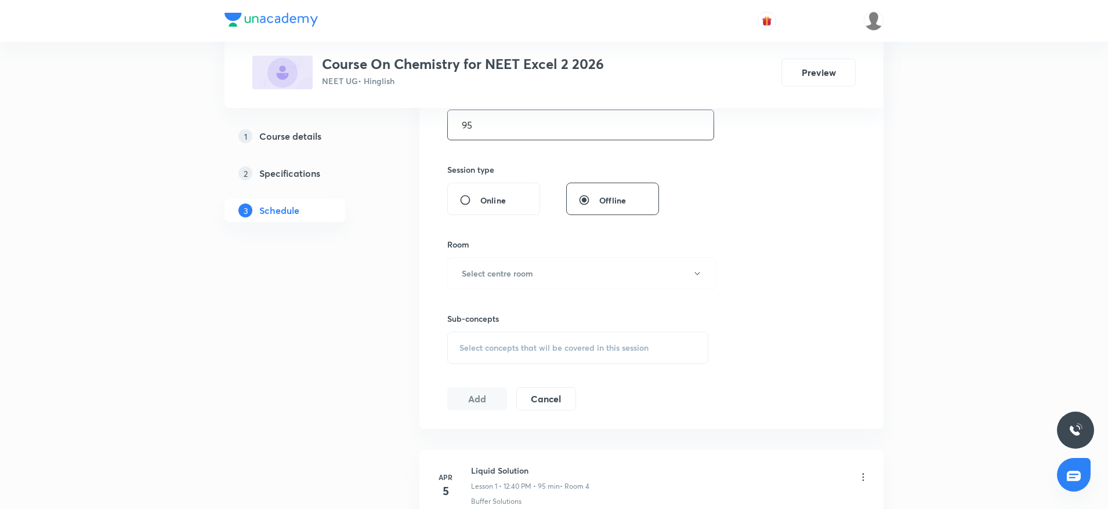
scroll to position [409, 0]
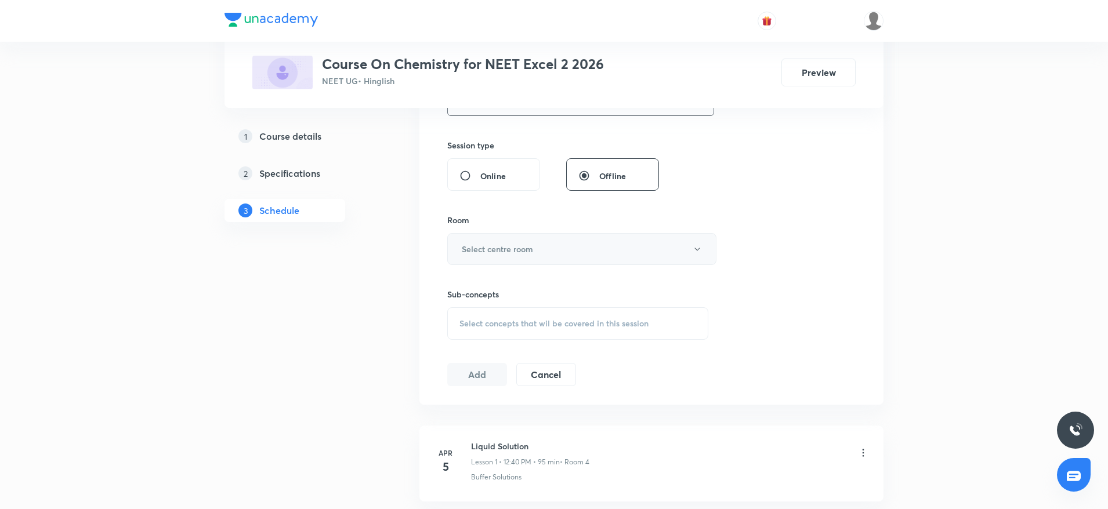
type input "95"
click at [526, 251] on h6 "Select centre room" at bounding box center [497, 249] width 71 height 12
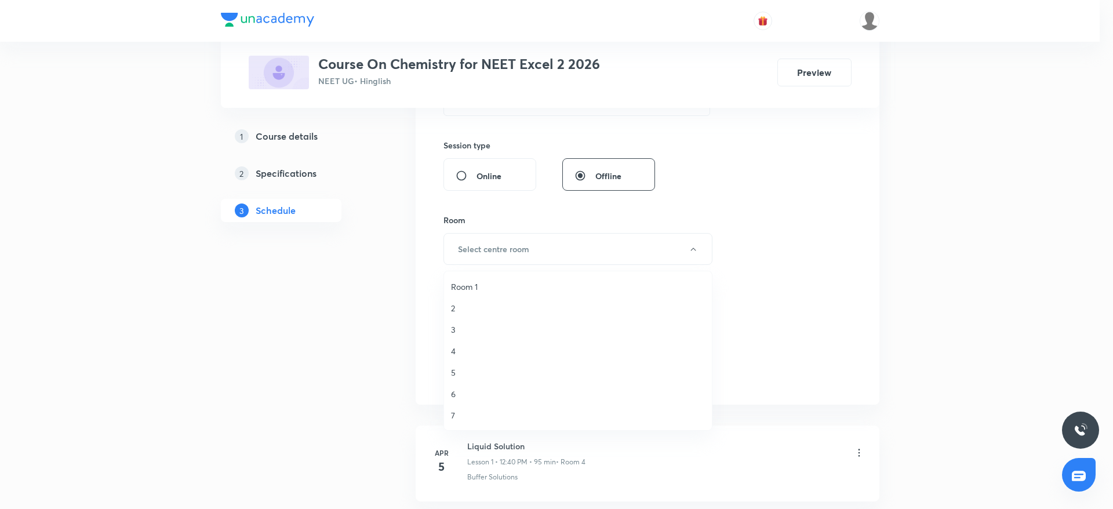
click at [452, 327] on span "3" at bounding box center [578, 330] width 254 height 12
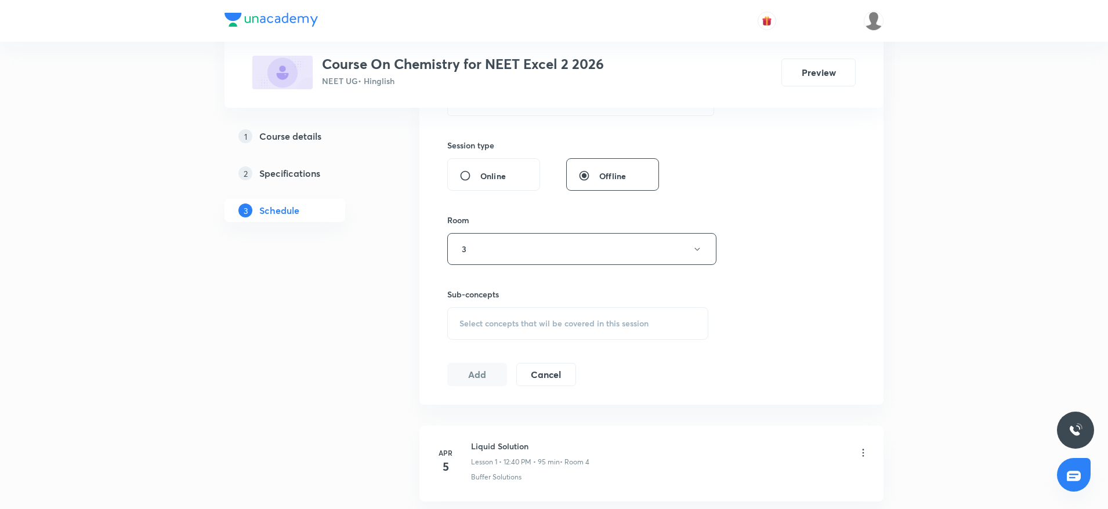
click at [509, 329] on div "Select concepts that wil be covered in this session" at bounding box center [577, 323] width 261 height 32
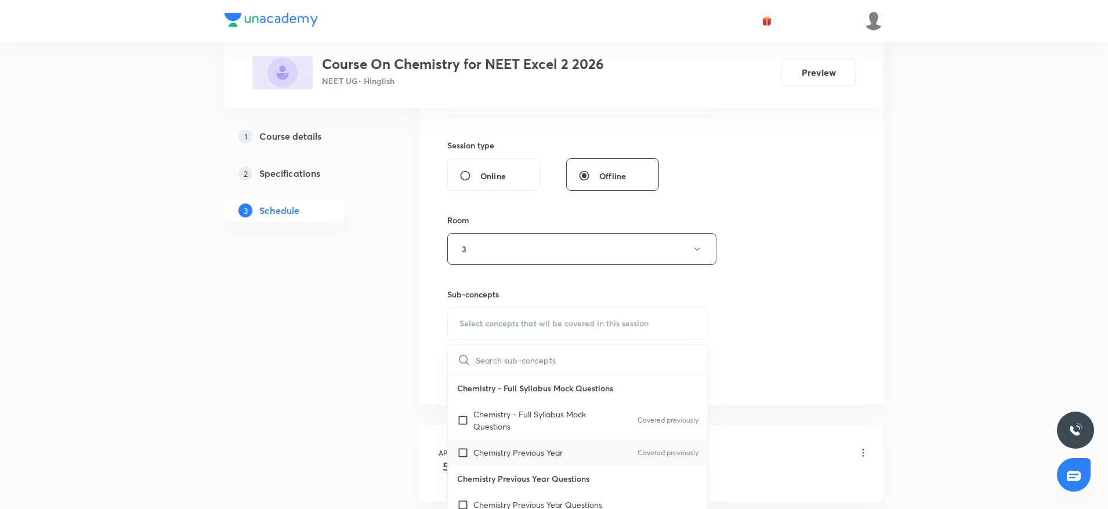
click at [492, 455] on p "Chemistry Previous Year" at bounding box center [517, 453] width 89 height 12
checkbox input "true"
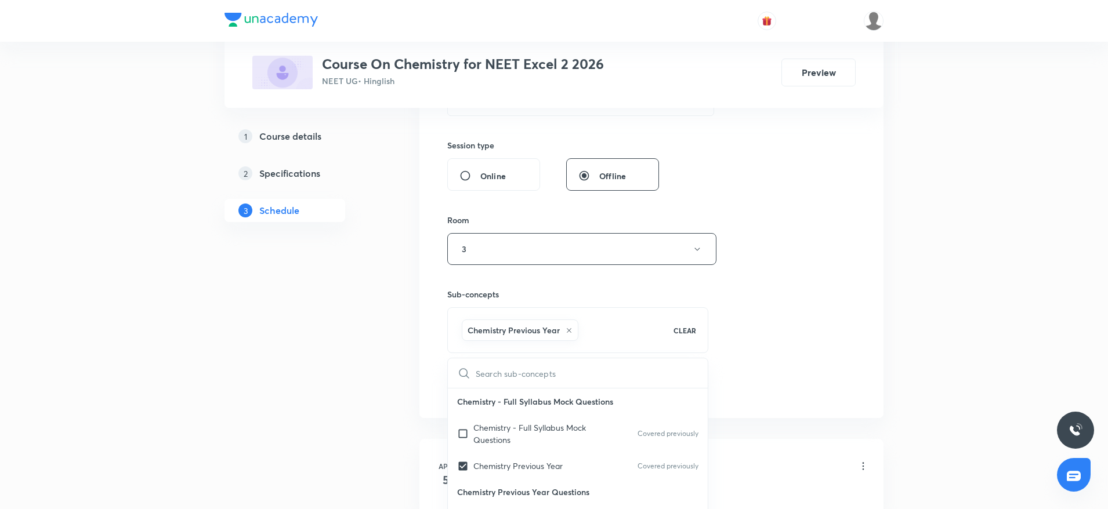
click at [808, 256] on div "Session 50 Live class Session title 39/99 Aldehyde, Ketones and Carboxylic acid…" at bounding box center [651, 121] width 408 height 558
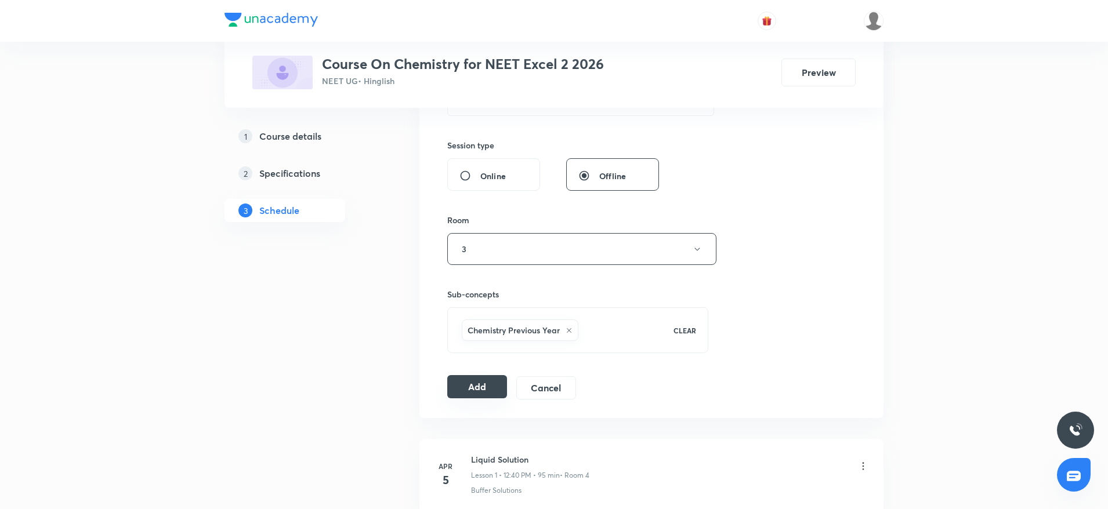
click at [470, 389] on button "Add" at bounding box center [477, 386] width 60 height 23
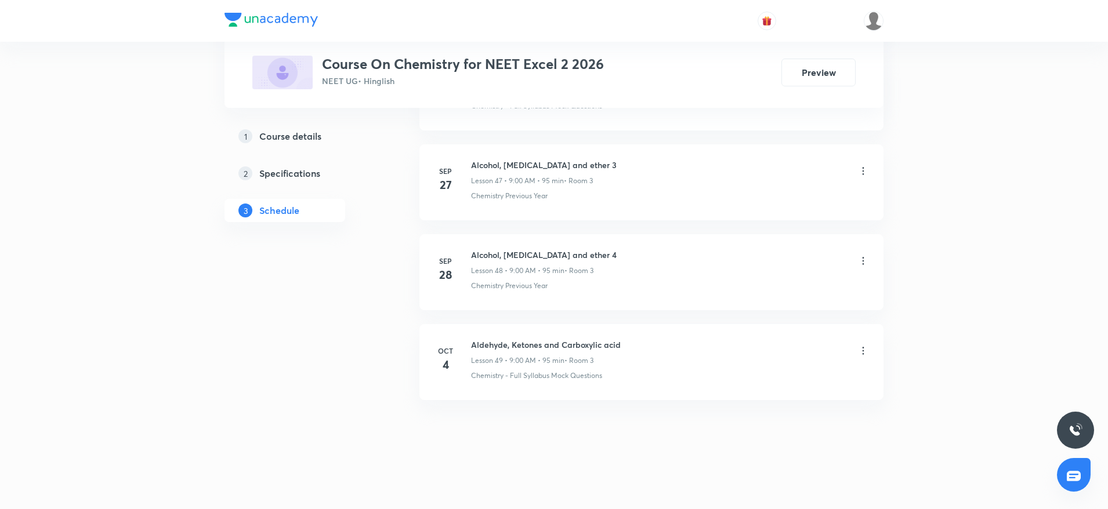
scroll to position [4293, 0]
